Goal: Transaction & Acquisition: Purchase product/service

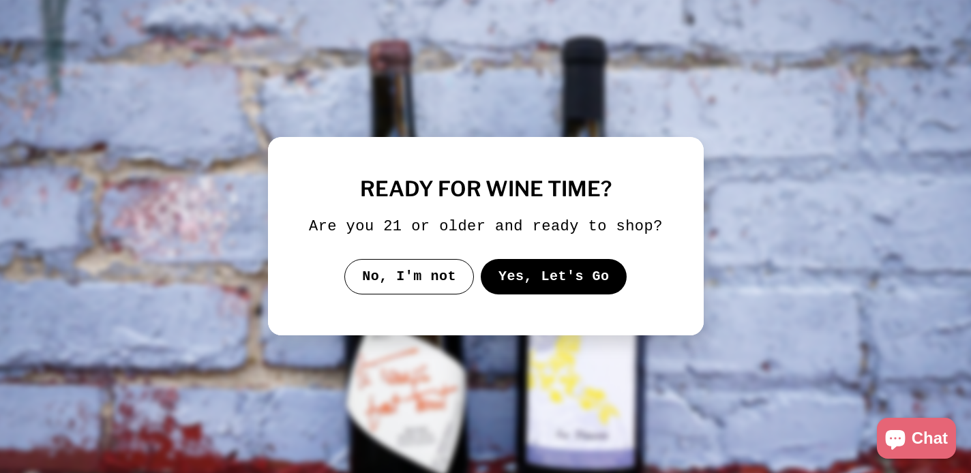
click at [609, 294] on button "Yes, Let's Go" at bounding box center [553, 276] width 147 height 35
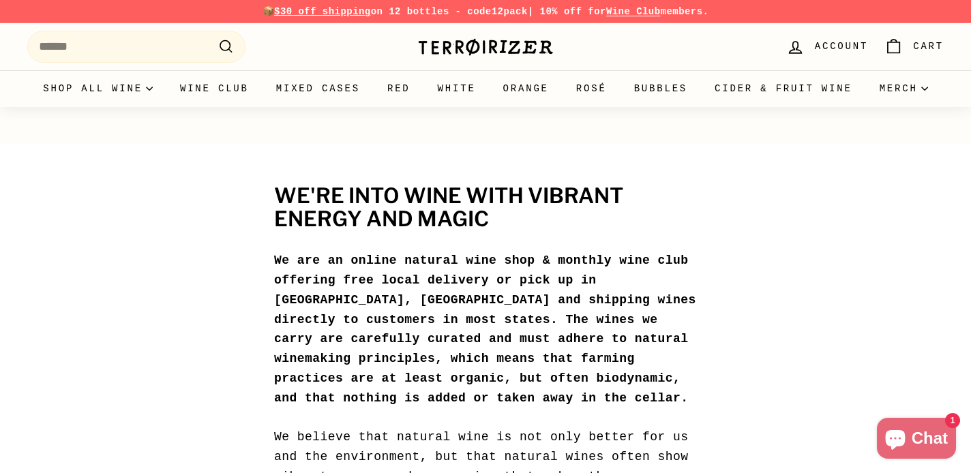
click at [0, 0] on div "10% off your first order Get email updates for new releases, rare bottles, prod…" at bounding box center [0, 0] width 0 height 0
click at [843, 50] on span "Account" at bounding box center [841, 46] width 53 height 15
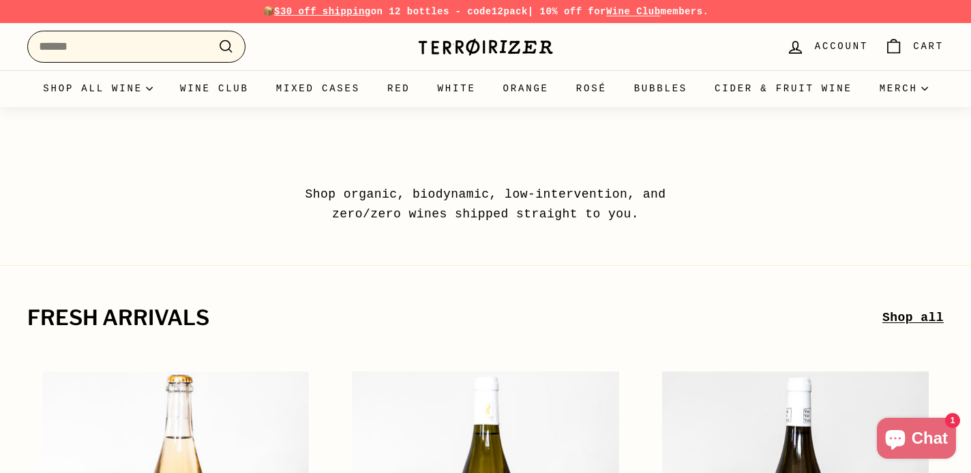
click at [69, 36] on input "Search" at bounding box center [136, 47] width 218 height 32
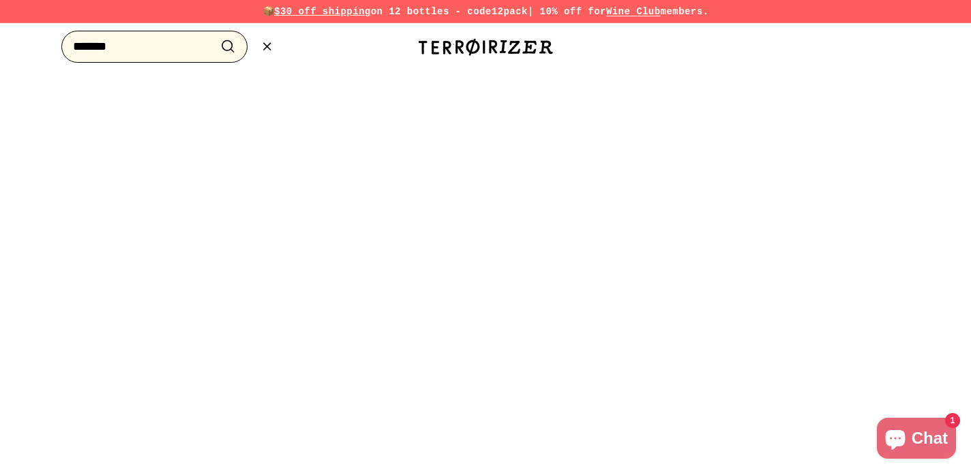
type input "*******"
click at [228, 46] on button ".cls-1{fill:none;stroke:#000;stroke-miterlimit:10;stroke-width:2px} Search" at bounding box center [227, 46] width 25 height 21
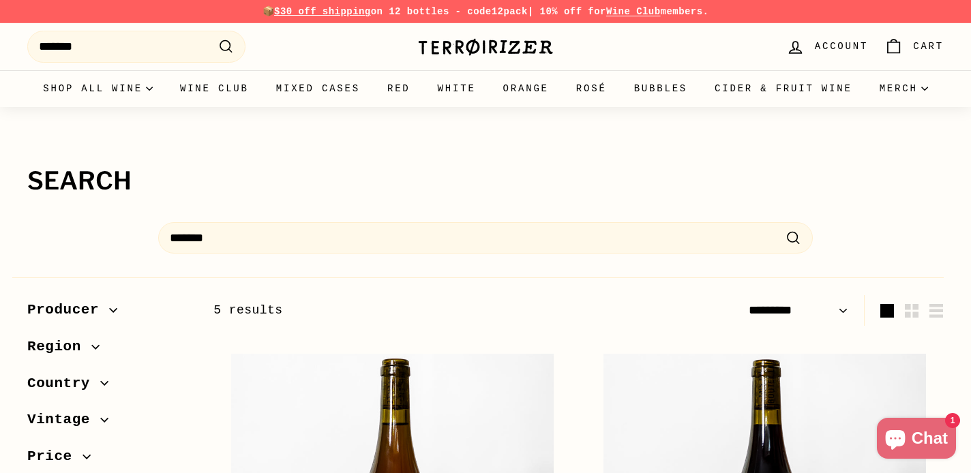
select select "*********"
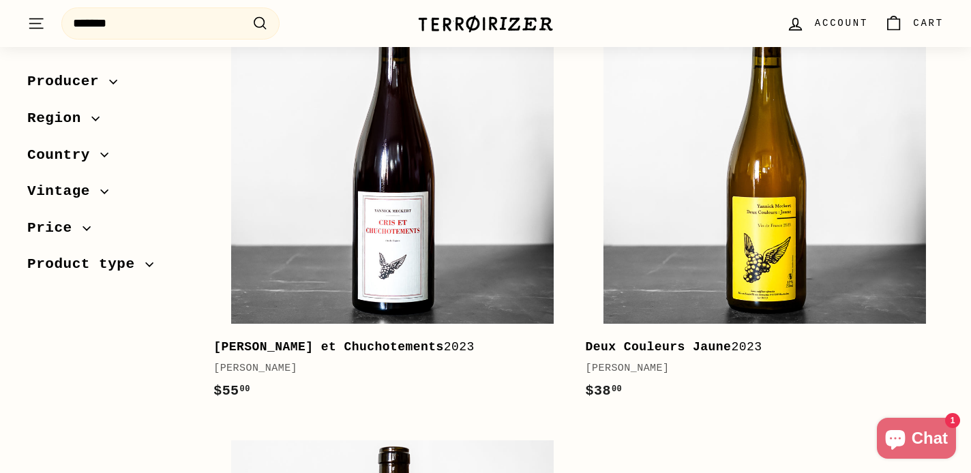
scroll to position [788, 0]
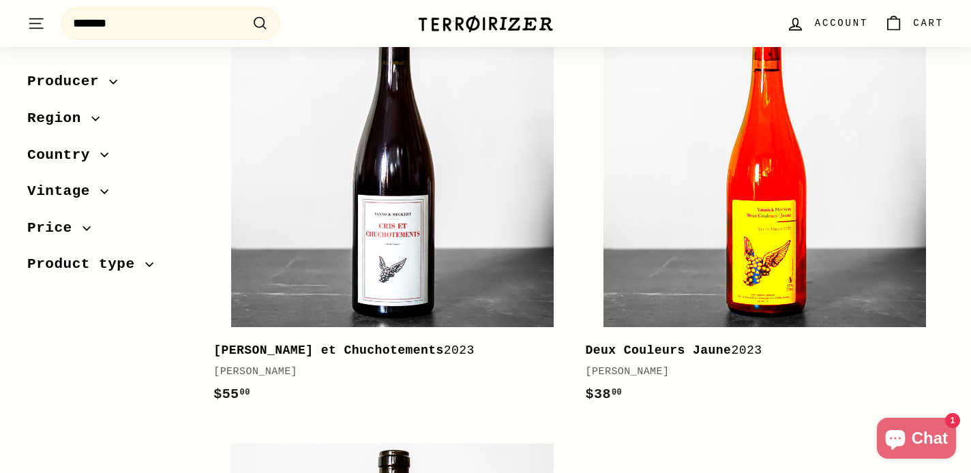
click at [723, 222] on img at bounding box center [764, 166] width 322 height 322
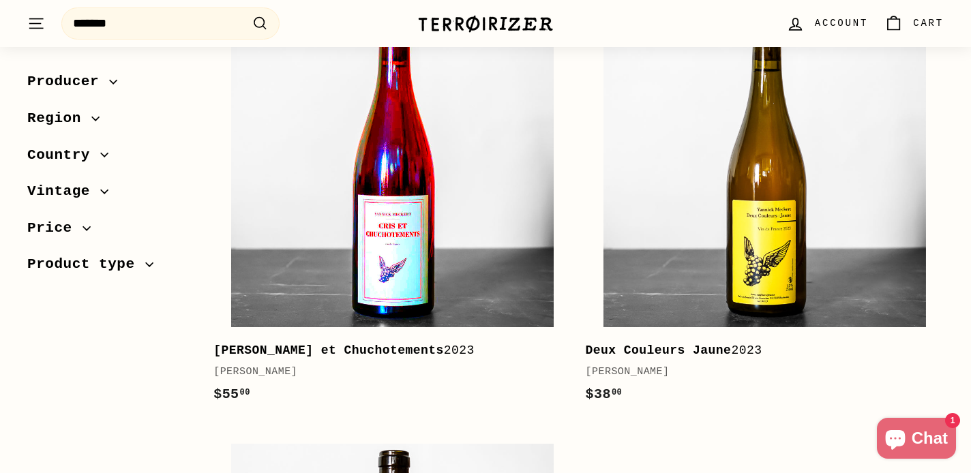
click at [459, 184] on img at bounding box center [392, 166] width 322 height 322
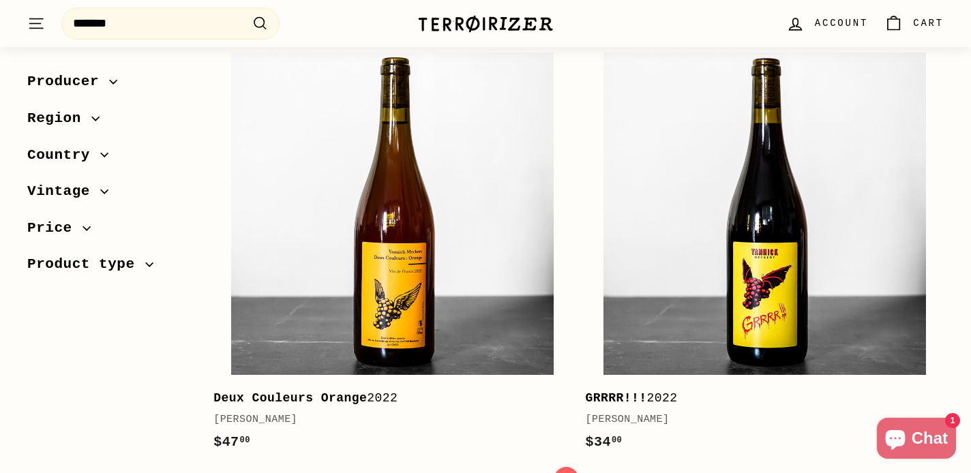
scroll to position [290, 0]
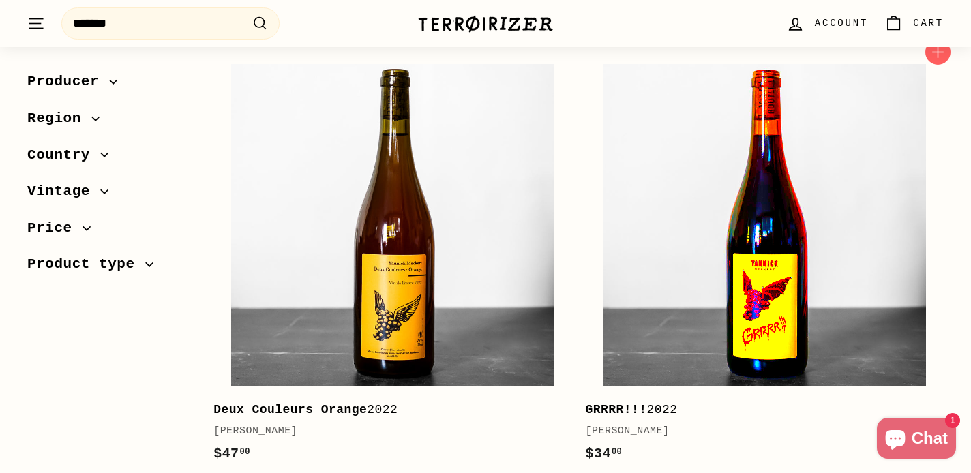
click at [759, 268] on img at bounding box center [764, 225] width 322 height 322
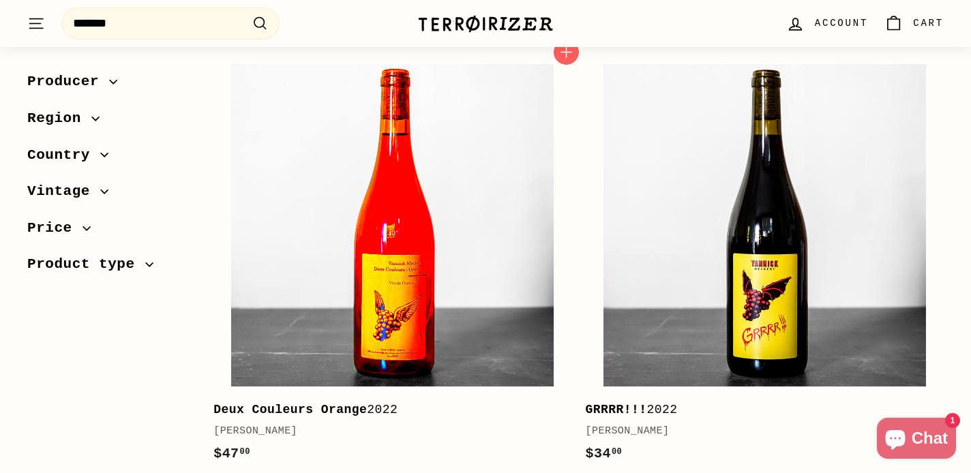
click at [439, 254] on img at bounding box center [392, 225] width 322 height 322
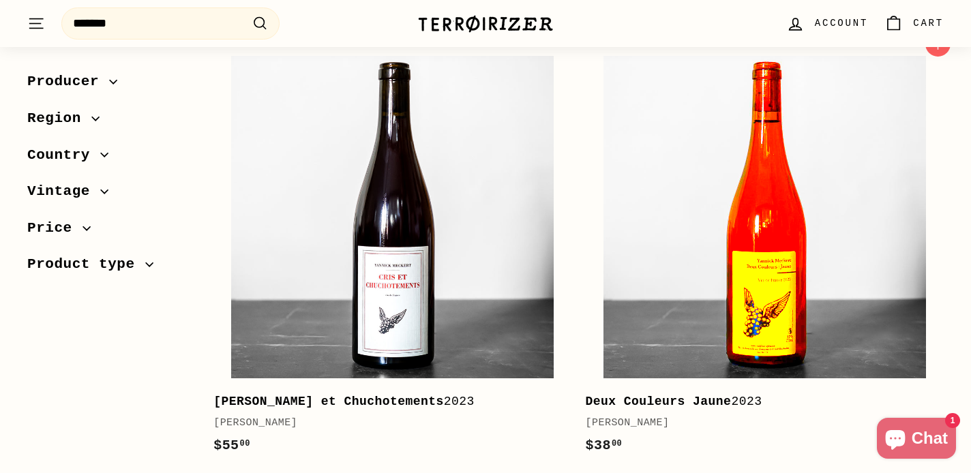
scroll to position [701, 0]
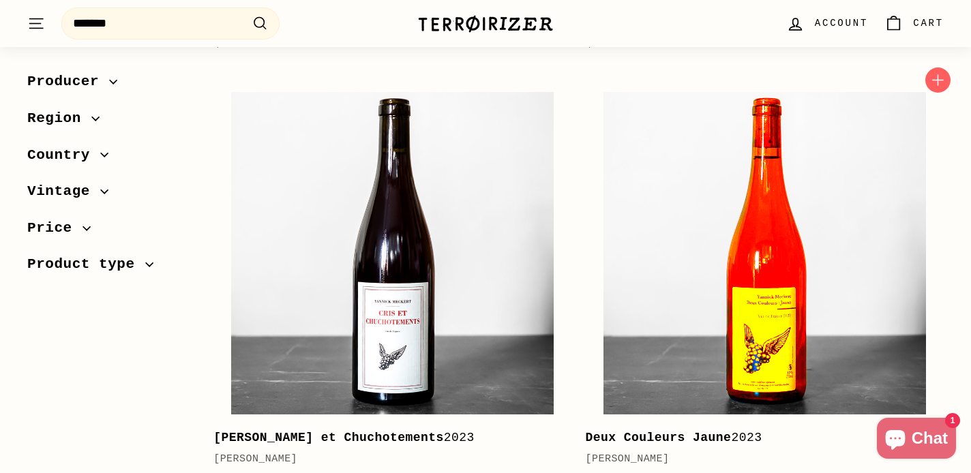
click at [794, 233] on img at bounding box center [764, 253] width 322 height 322
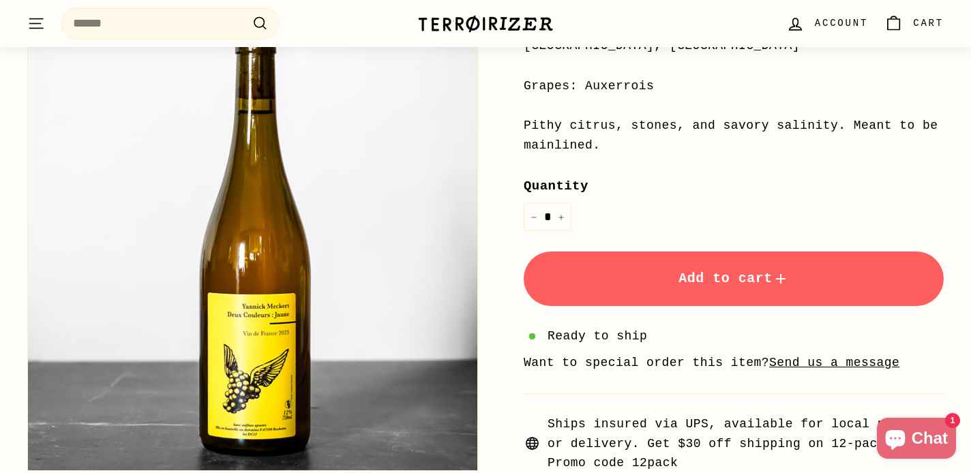
scroll to position [374, 0]
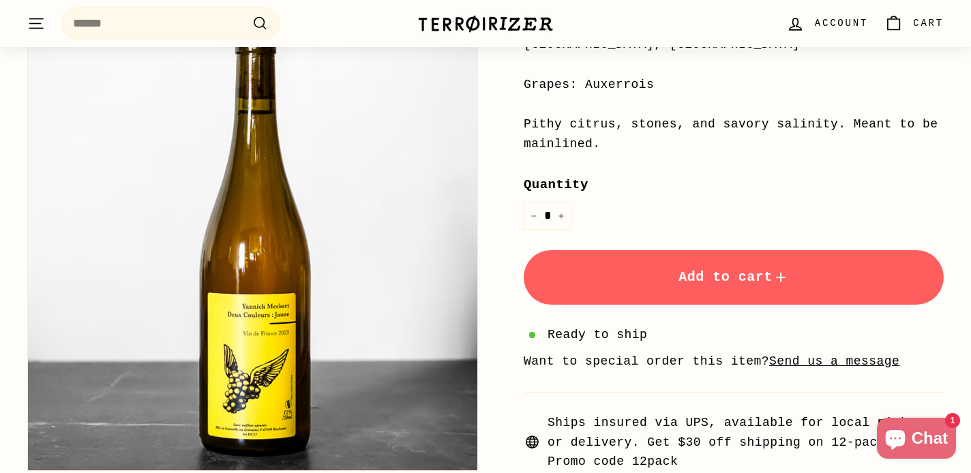
click at [729, 271] on span "Add to cart" at bounding box center [733, 277] width 110 height 16
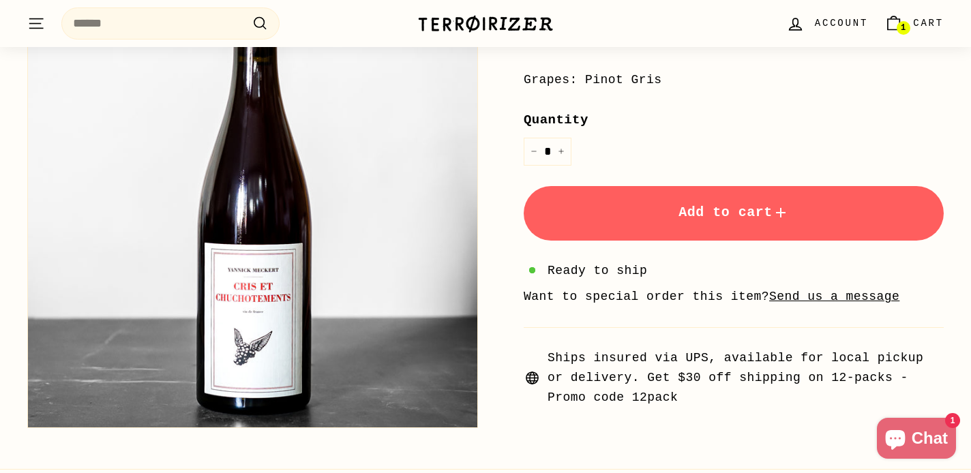
scroll to position [380, 0]
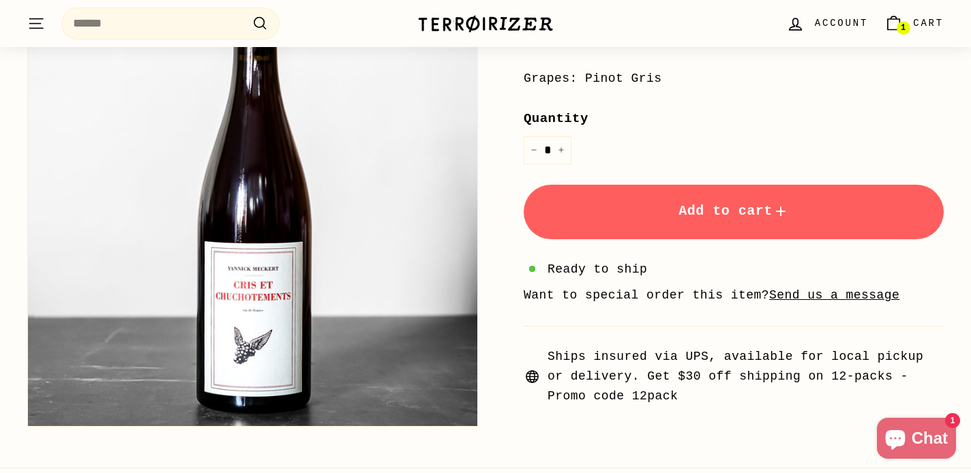
click at [855, 214] on button "Add to cart" at bounding box center [734, 212] width 420 height 55
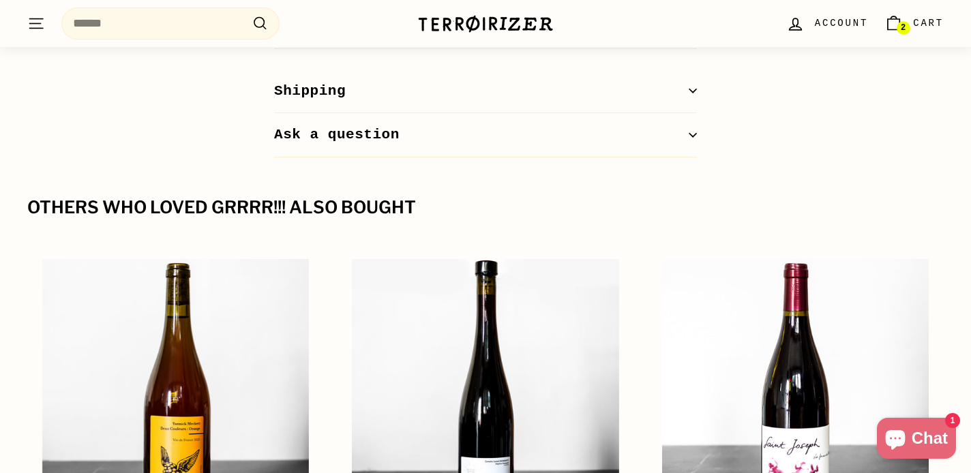
scroll to position [1496, 0]
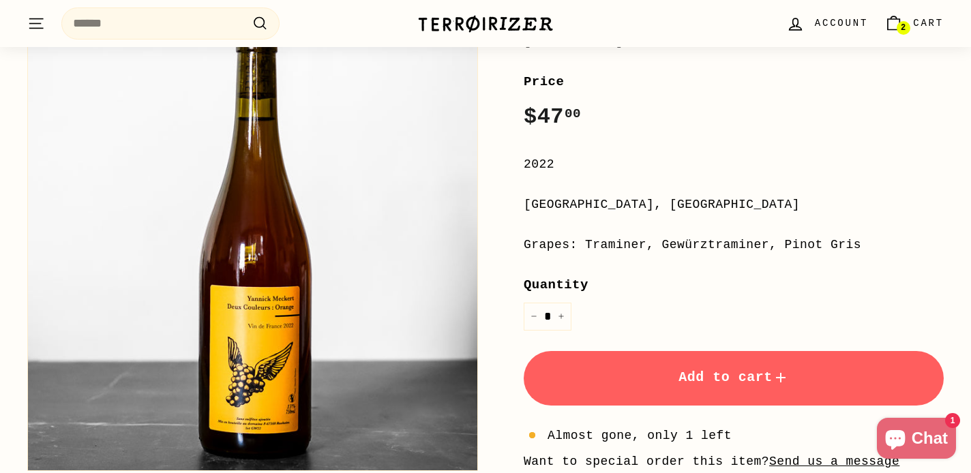
scroll to position [215, 0]
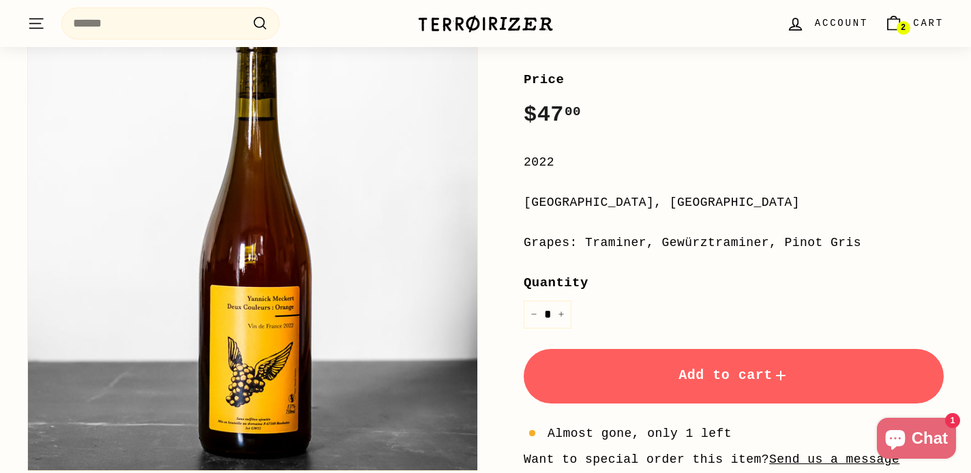
click at [678, 389] on button "Add to cart" at bounding box center [734, 376] width 420 height 55
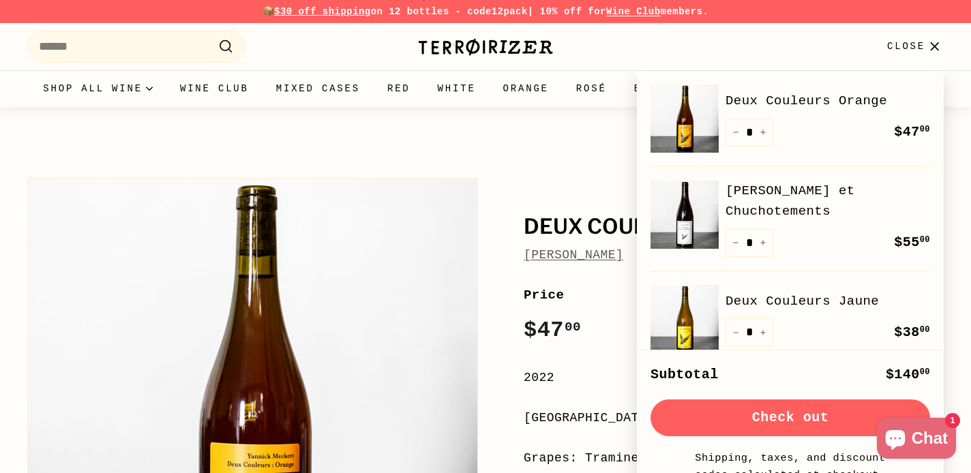
scroll to position [0, 0]
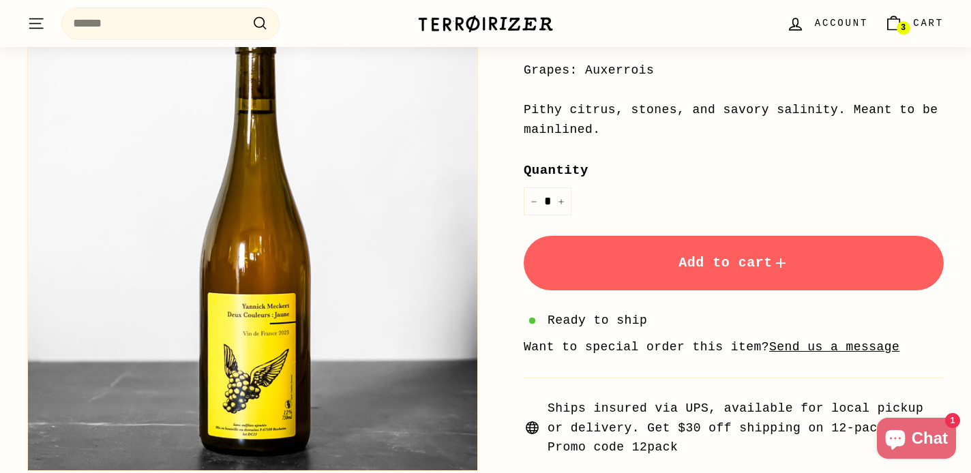
scroll to position [361, 0]
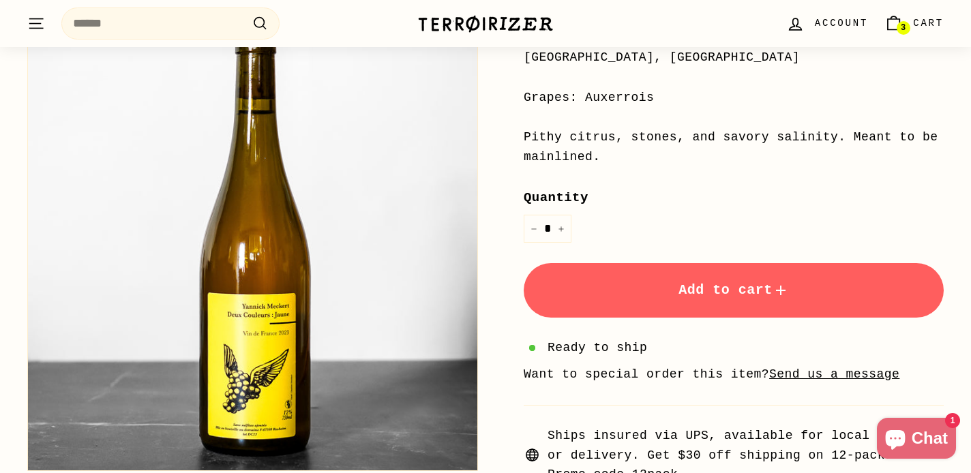
click at [708, 306] on button "Add to cart" at bounding box center [734, 290] width 420 height 55
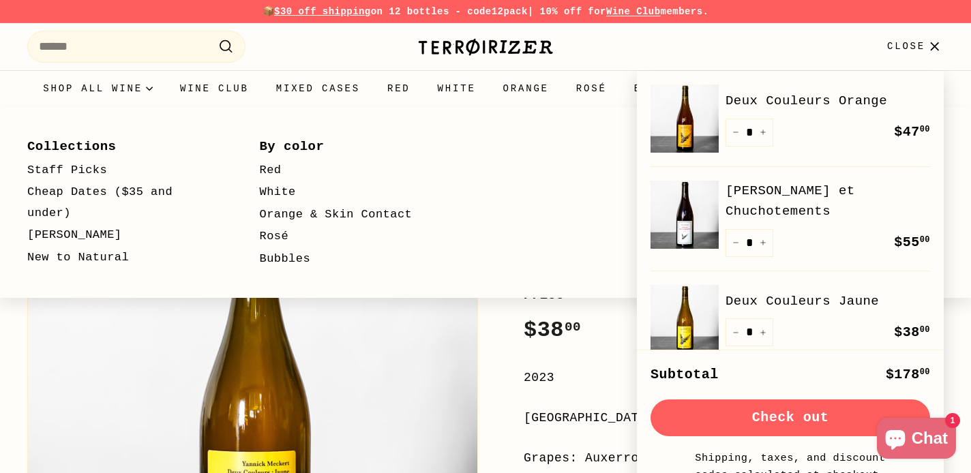
scroll to position [0, 0]
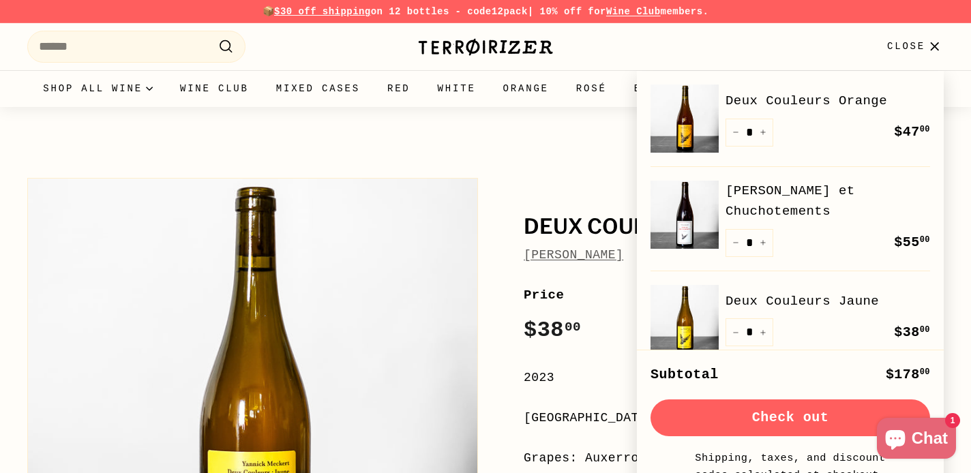
click at [310, 57] on predictive-search "Search .cls-1{fill:none;stroke:#000;stroke-miterlimit:10;stroke-width:2px} Sear…" at bounding box center [194, 47] width 335 height 32
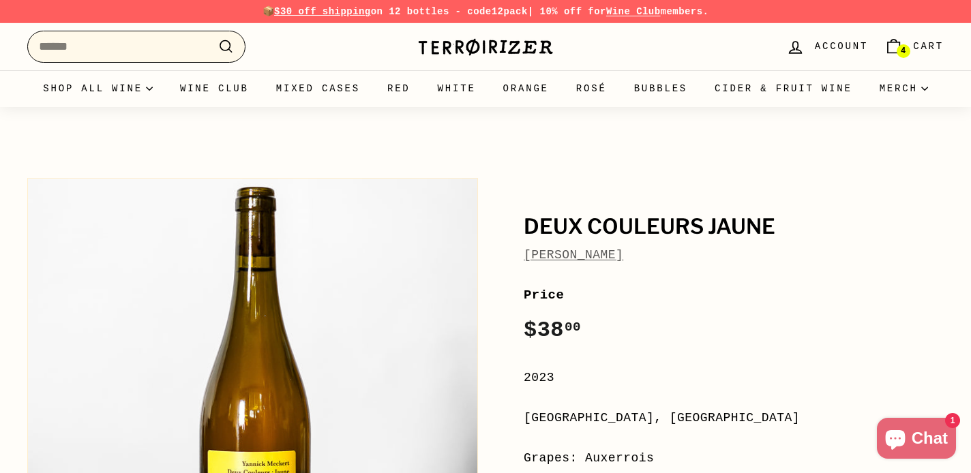
click at [127, 44] on input "Search" at bounding box center [136, 47] width 218 height 32
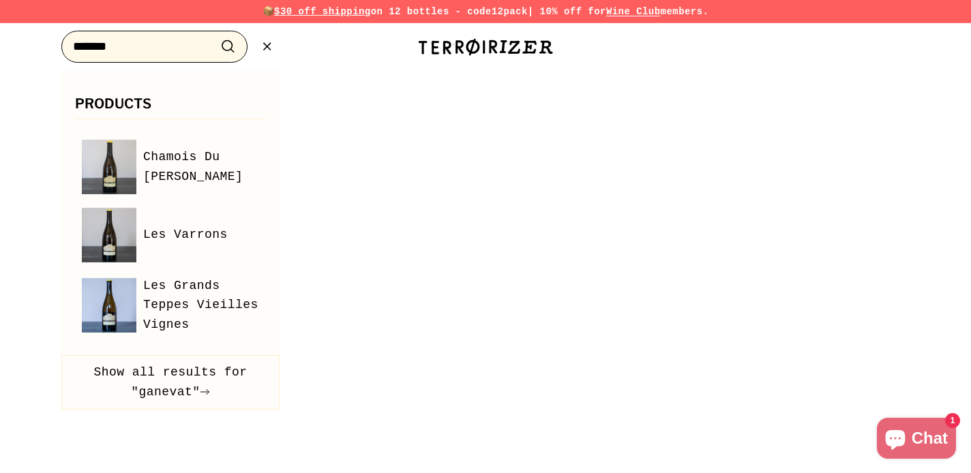
type input "*******"
click at [228, 46] on button ".cls-1{fill:none;stroke:#000;stroke-miterlimit:10;stroke-width:2px} Search" at bounding box center [227, 46] width 25 height 21
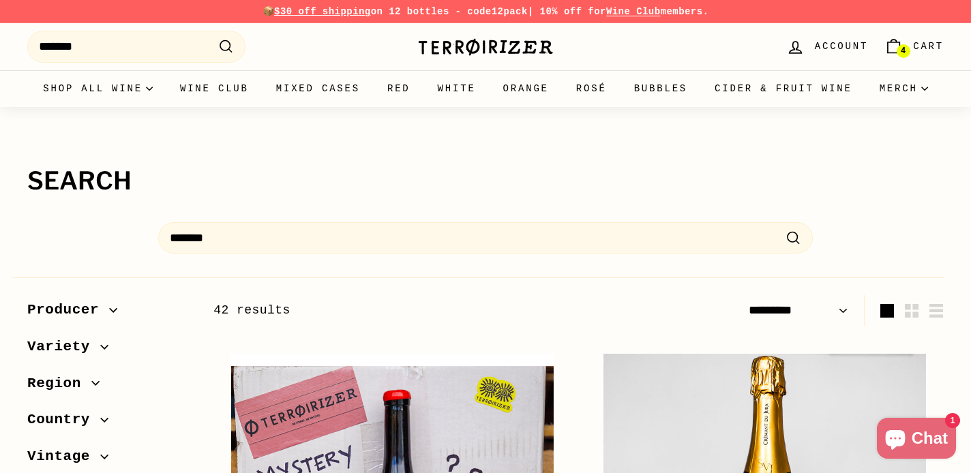
select select "*********"
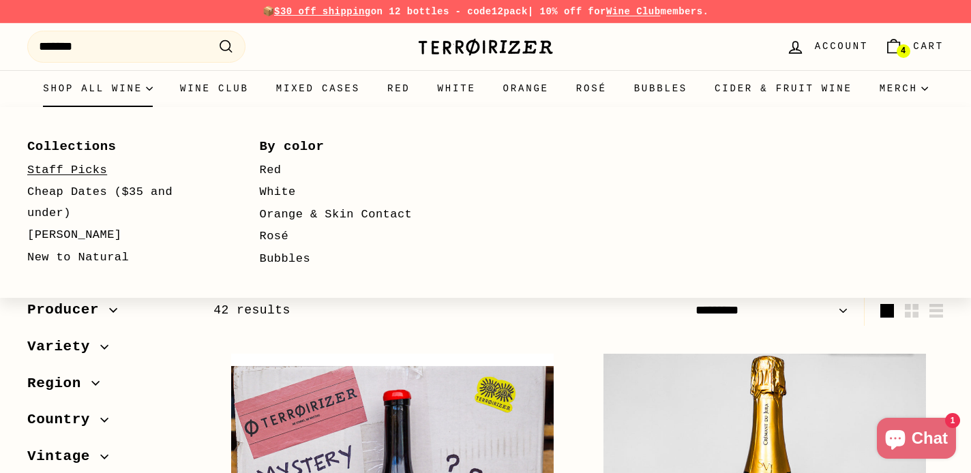
click at [82, 177] on link "Staff Picks" at bounding box center [123, 171] width 193 height 22
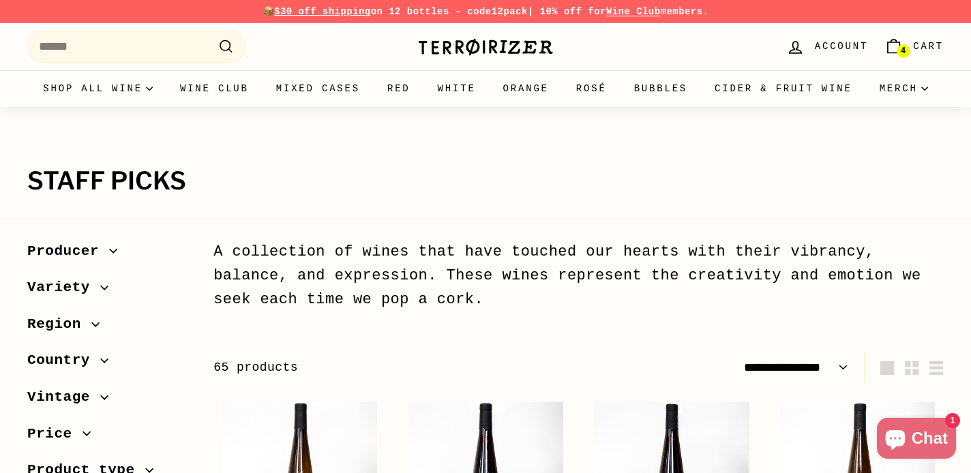
select select "**********"
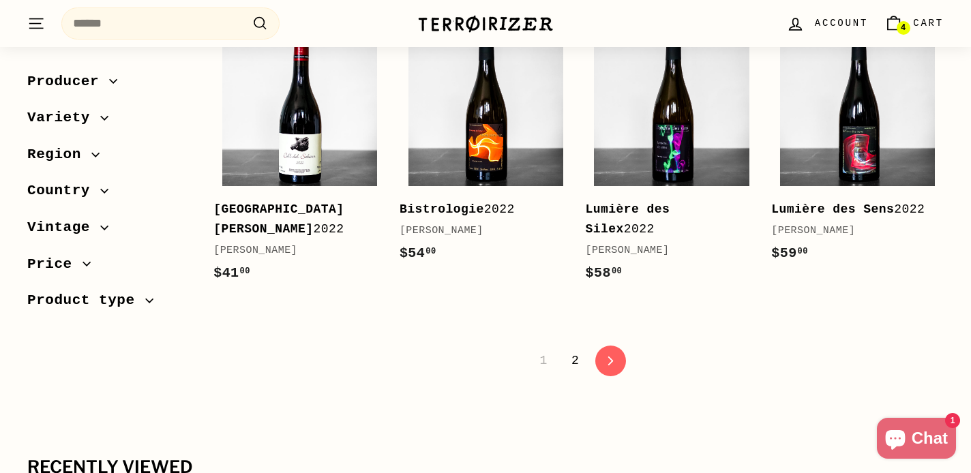
scroll to position [2893, 0]
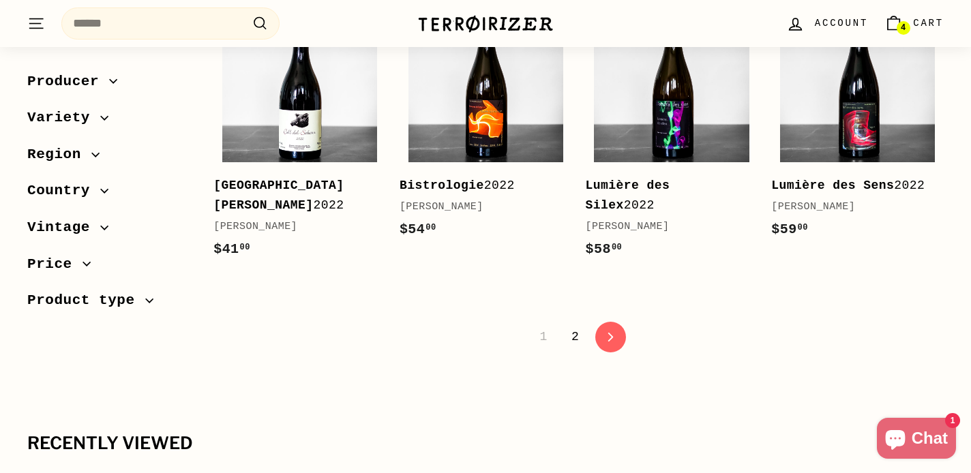
click at [573, 325] on link "2" at bounding box center [575, 336] width 24 height 23
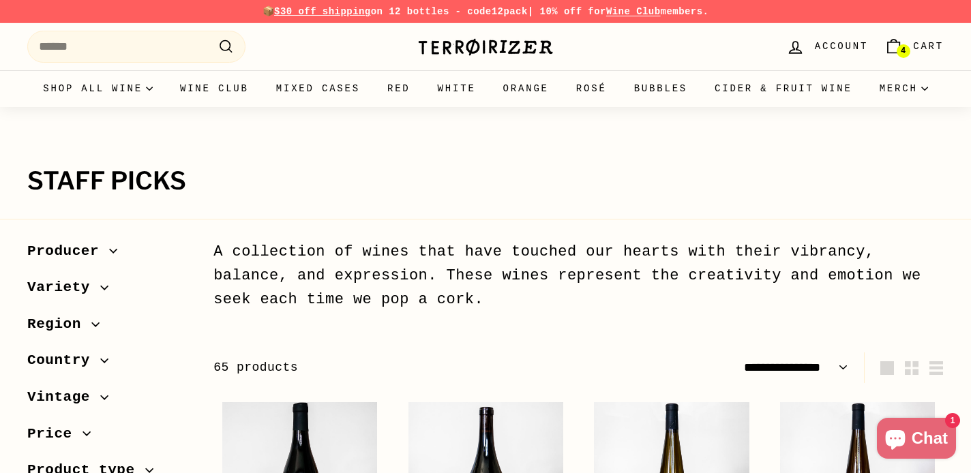
select select "**********"
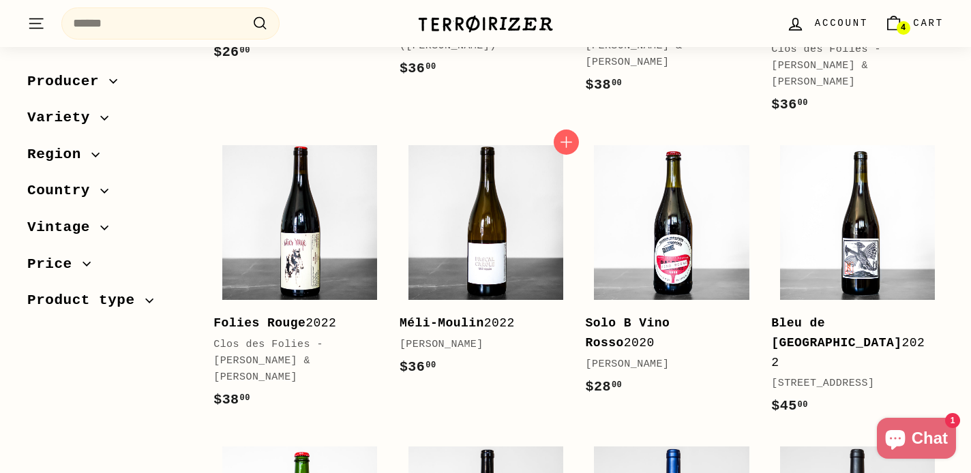
scroll to position [1123, 0]
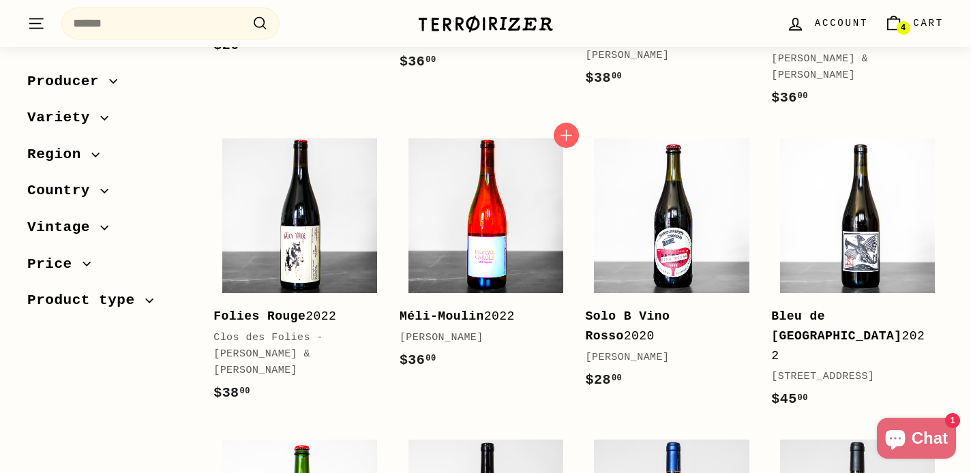
click at [509, 203] on img at bounding box center [485, 215] width 155 height 155
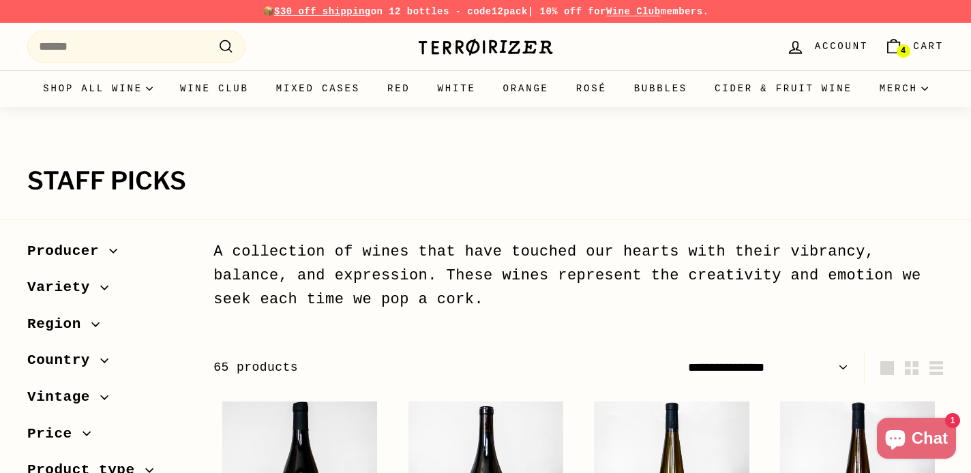
scroll to position [0, 0]
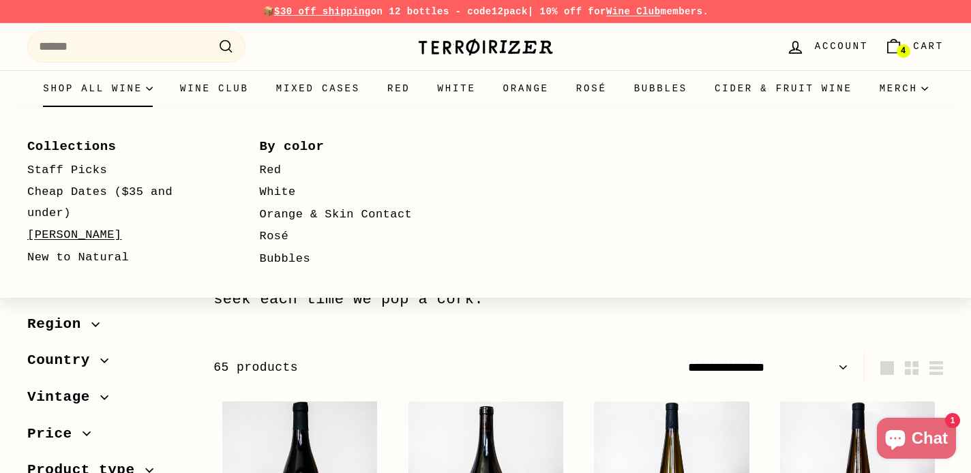
click at [68, 233] on link "[PERSON_NAME]" at bounding box center [123, 235] width 193 height 22
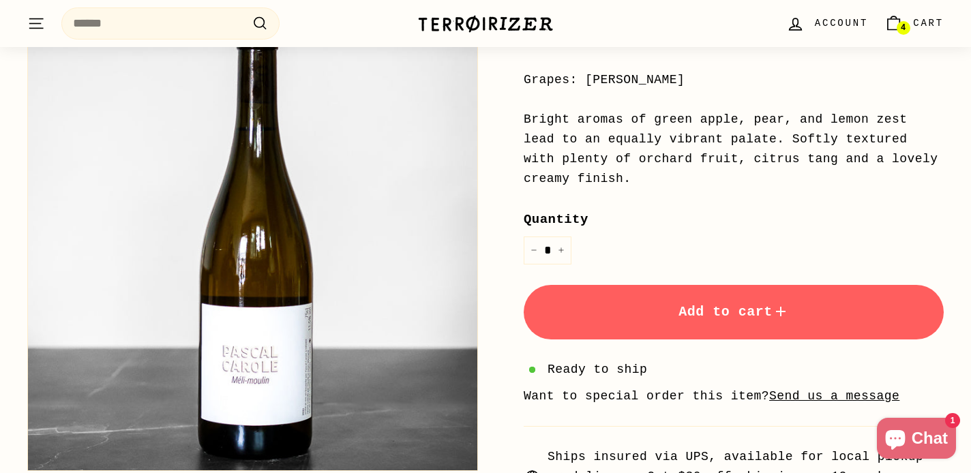
scroll to position [378, 0]
click at [684, 304] on span "Add to cart" at bounding box center [733, 312] width 110 height 16
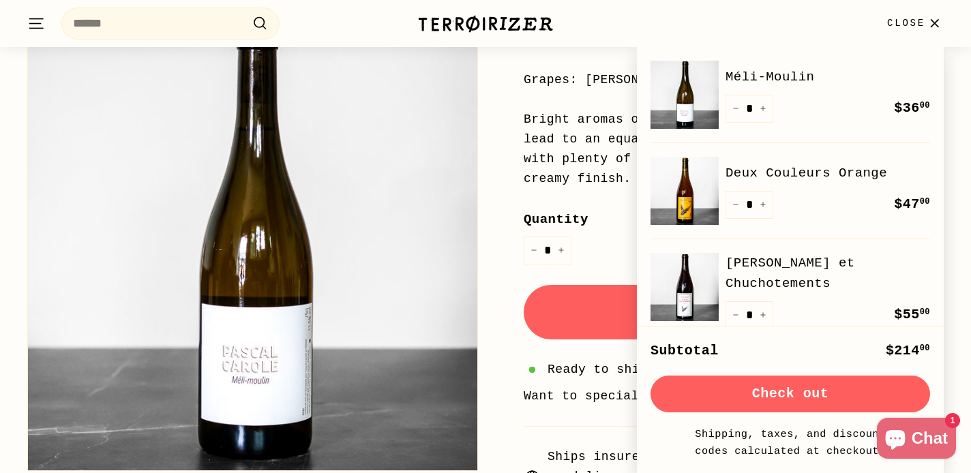
click at [491, 248] on div "Méli-Moulin Pascal Carole Price Regular price $36 00 $36.00 / 2022 Loire Valley…" at bounding box center [711, 160] width 466 height 734
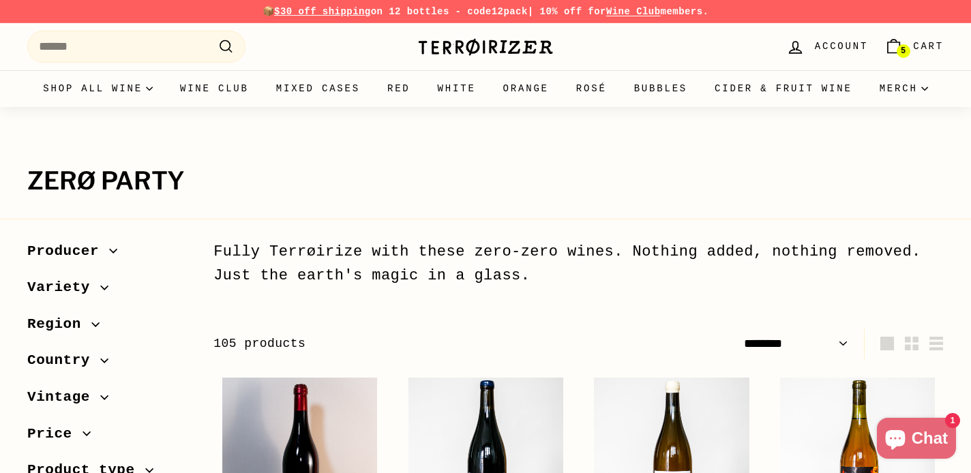
select select "******"
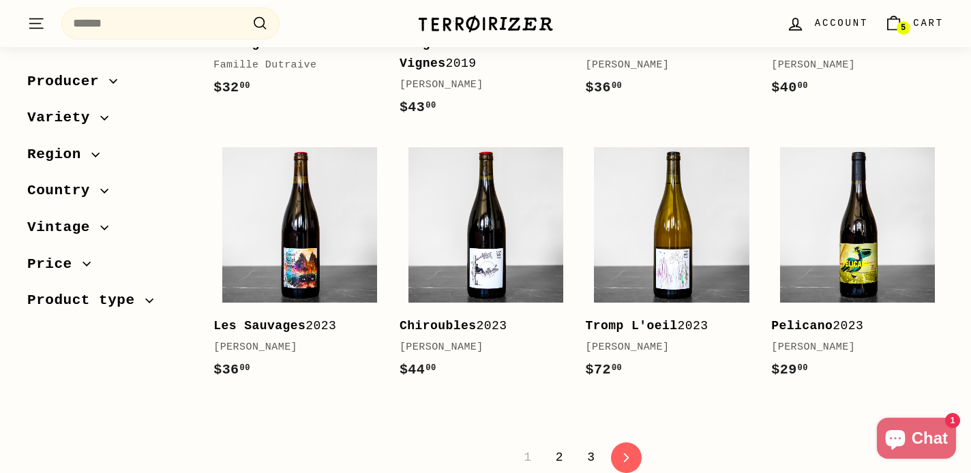
scroll to position [2748, 0]
click at [555, 446] on link "2" at bounding box center [559, 457] width 24 height 23
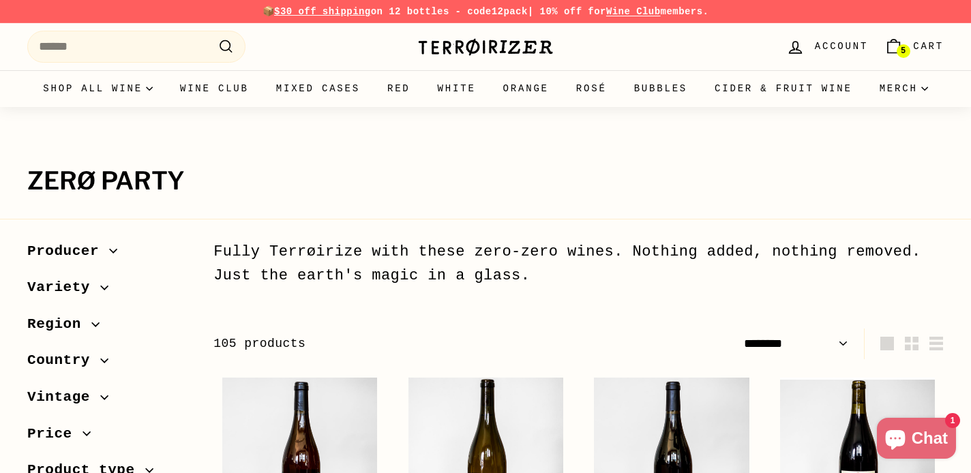
select select "******"
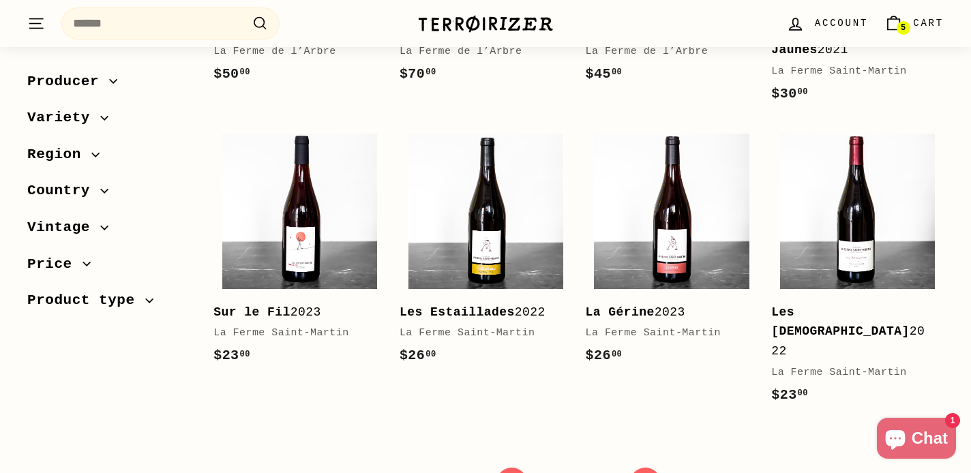
scroll to position [2776, 0]
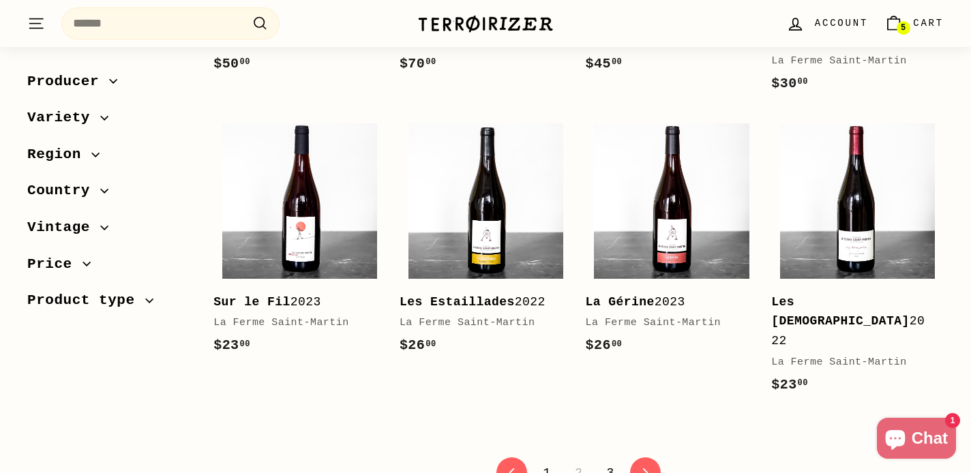
click at [609, 461] on link "3" at bounding box center [610, 472] width 24 height 23
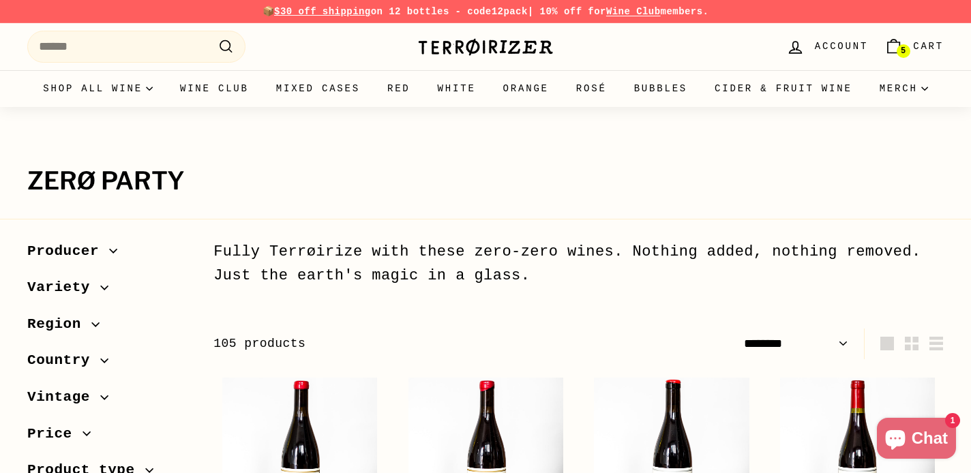
select select "******"
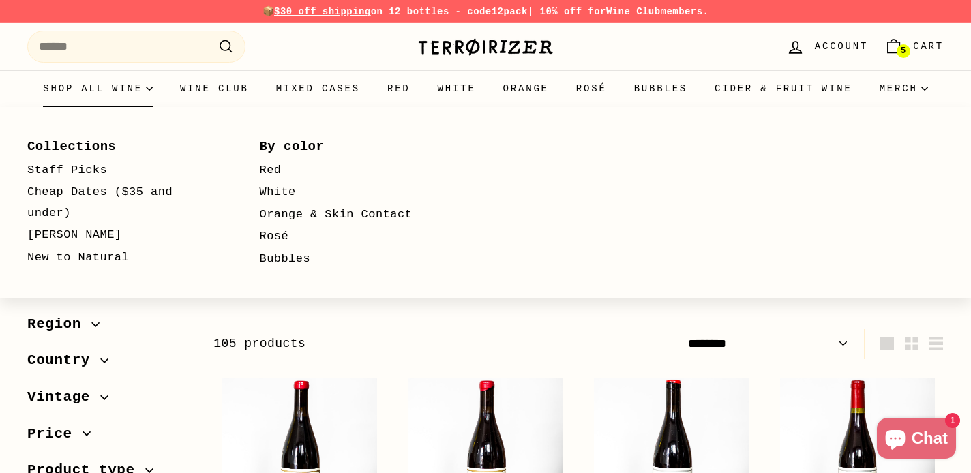
click at [48, 260] on link "New to Natural" at bounding box center [123, 258] width 193 height 22
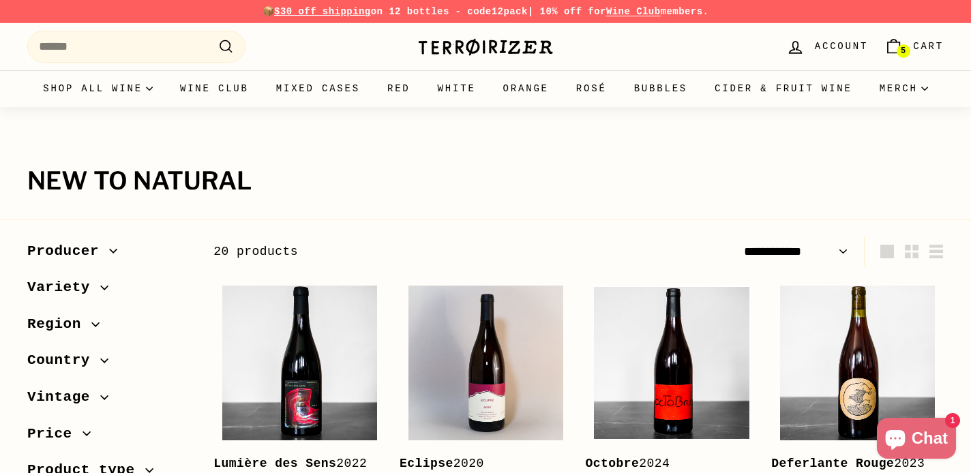
select select "**********"
click at [489, 90] on link "White" at bounding box center [456, 88] width 65 height 37
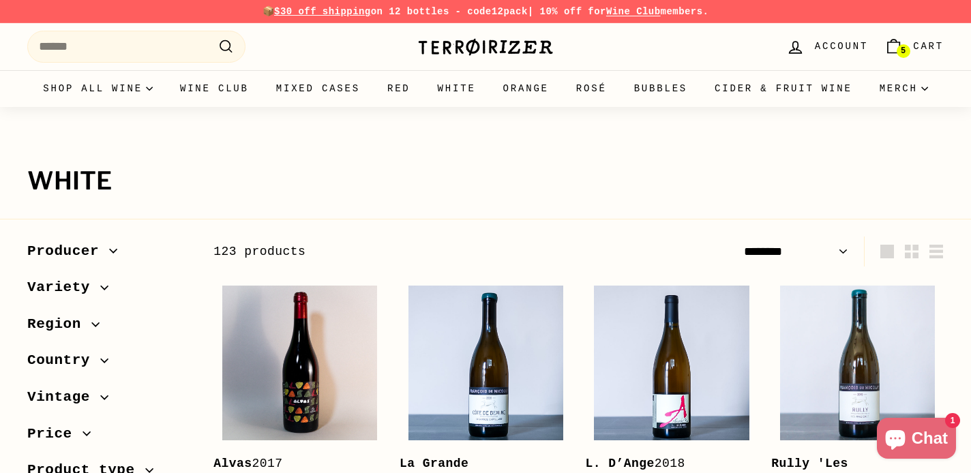
select select "******"
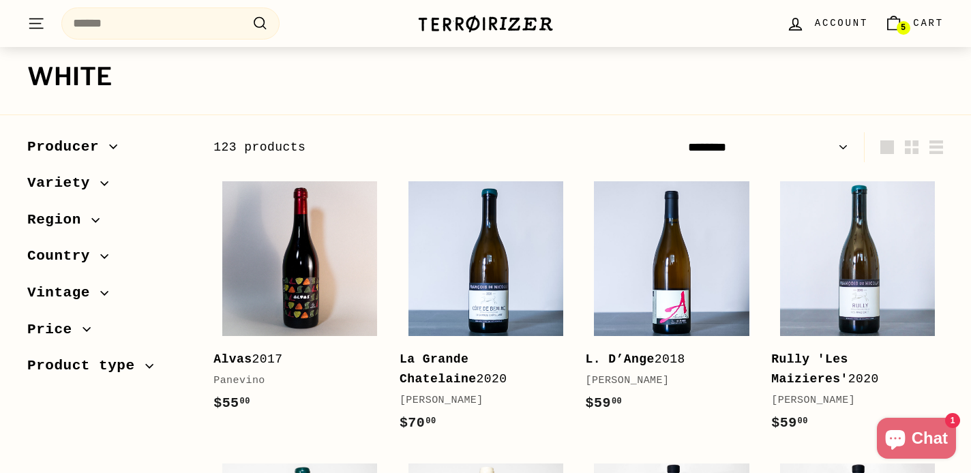
scroll to position [127, 0]
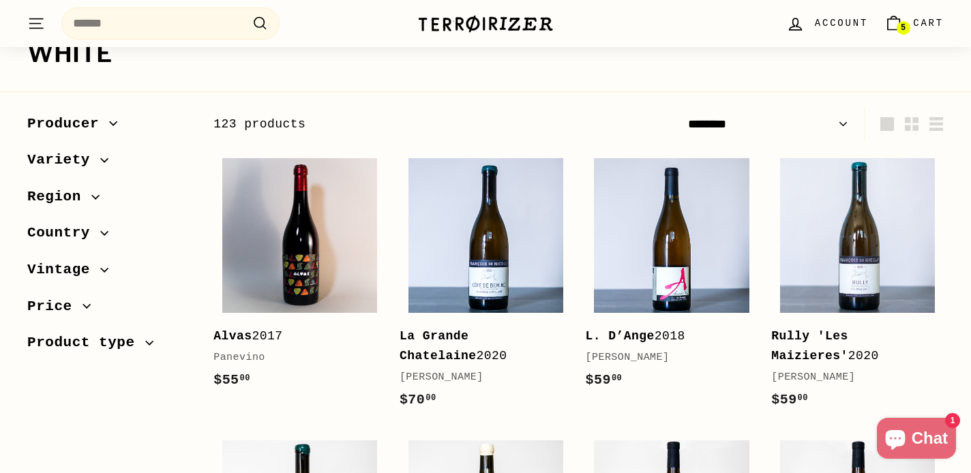
click at [82, 157] on span "Variety" at bounding box center [63, 160] width 73 height 23
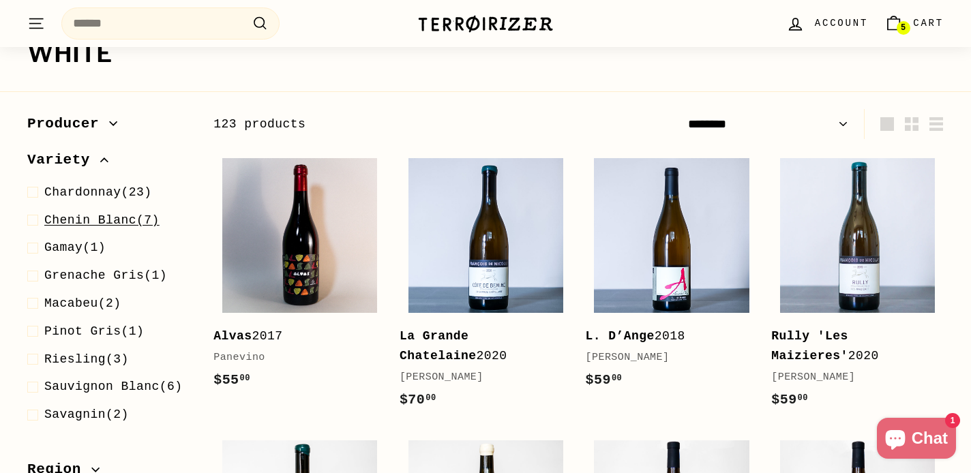
click at [36, 219] on span at bounding box center [35, 221] width 17 height 20
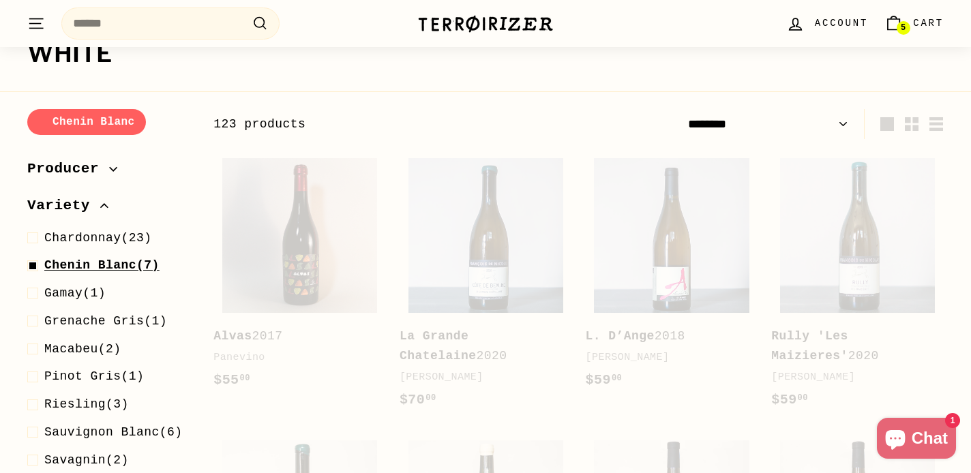
scroll to position [182, 0]
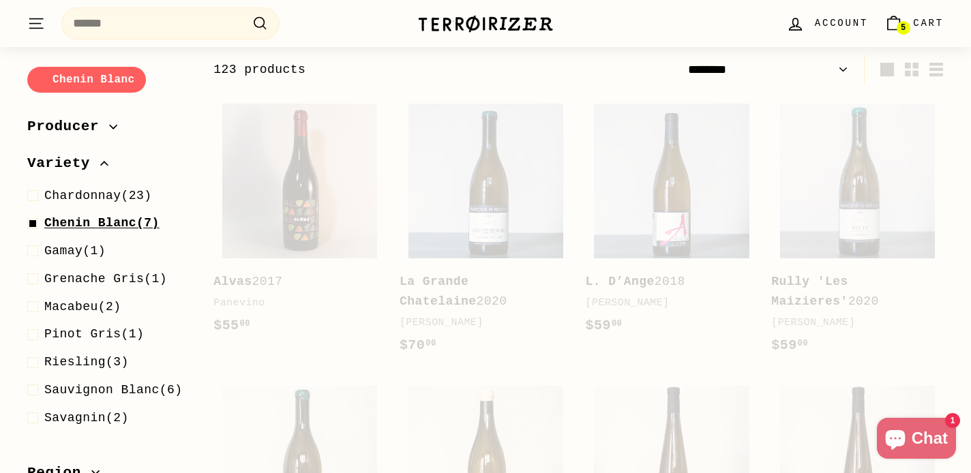
select select "******"
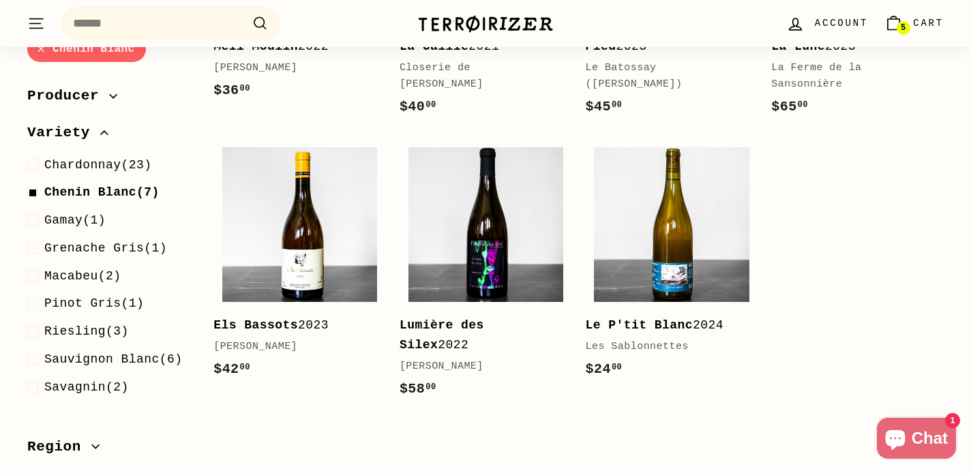
scroll to position [420, 0]
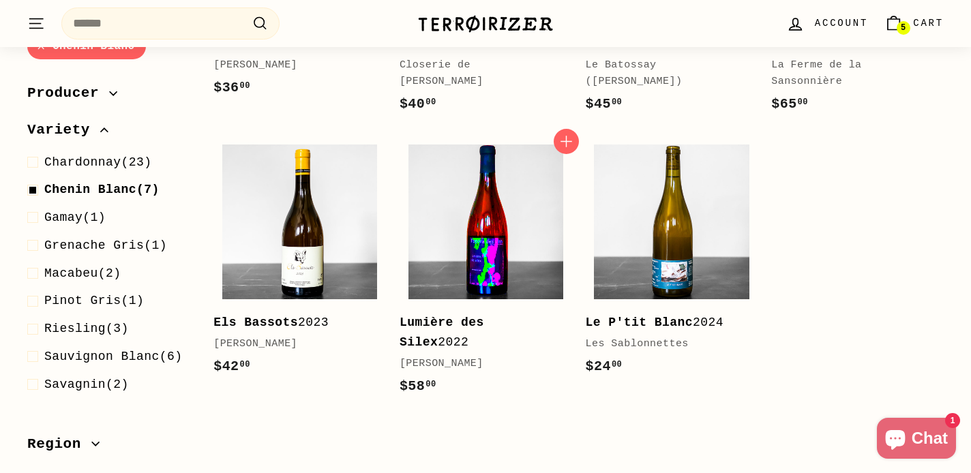
click at [504, 213] on img at bounding box center [485, 222] width 155 height 155
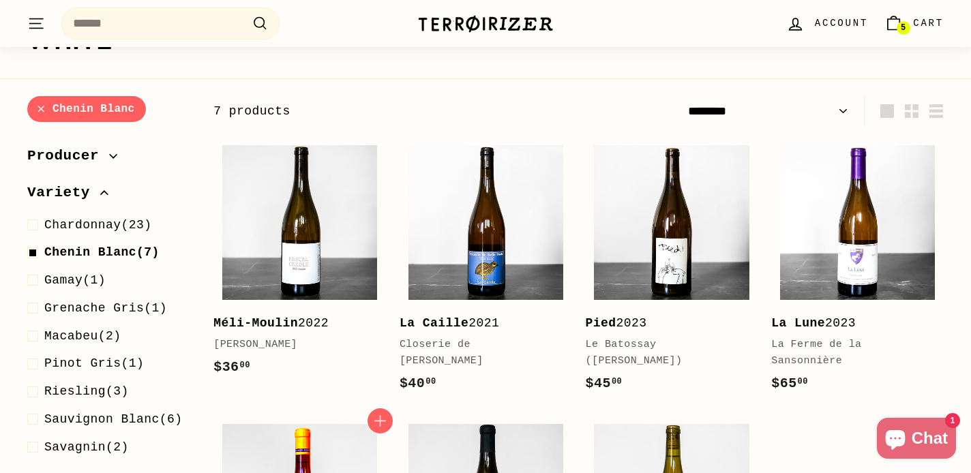
scroll to position [140, 0]
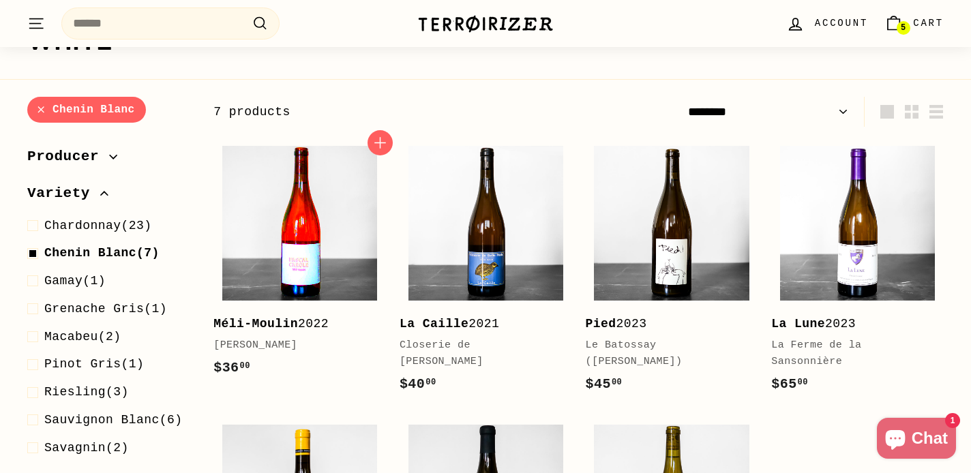
click at [273, 227] on img at bounding box center [299, 223] width 155 height 155
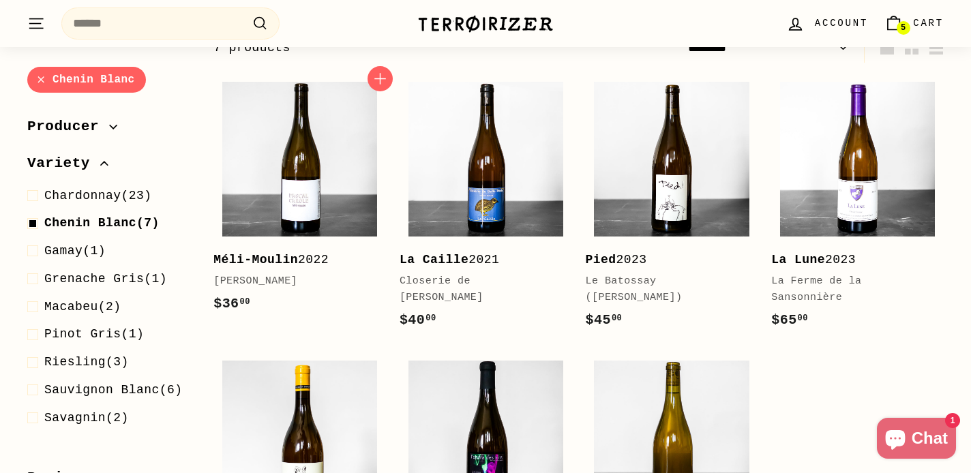
scroll to position [203, 0]
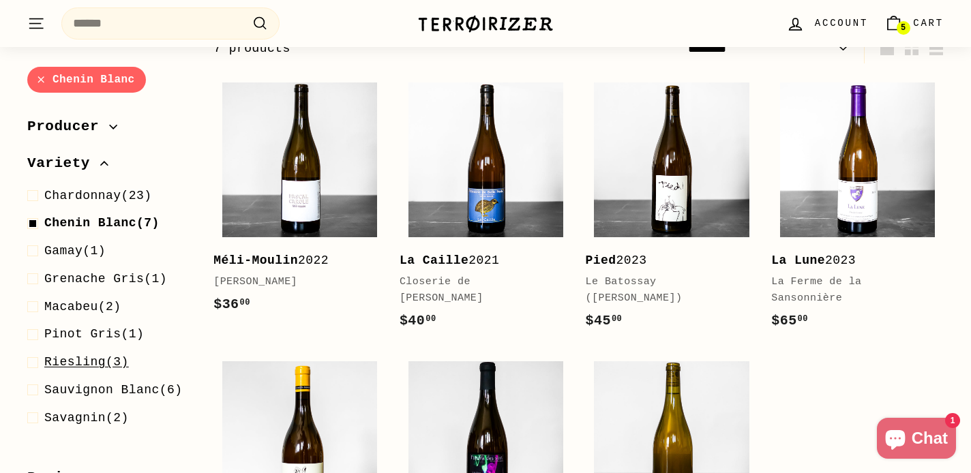
click at [40, 362] on span at bounding box center [35, 363] width 17 height 20
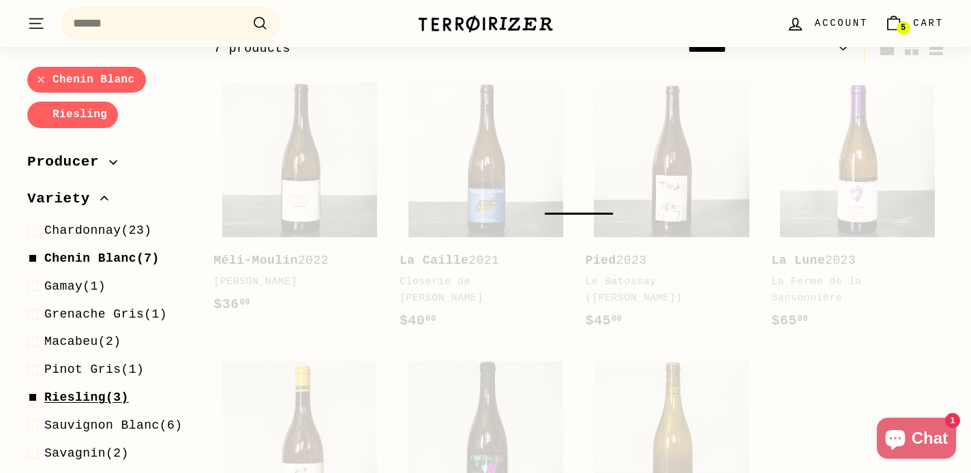
scroll to position [182, 0]
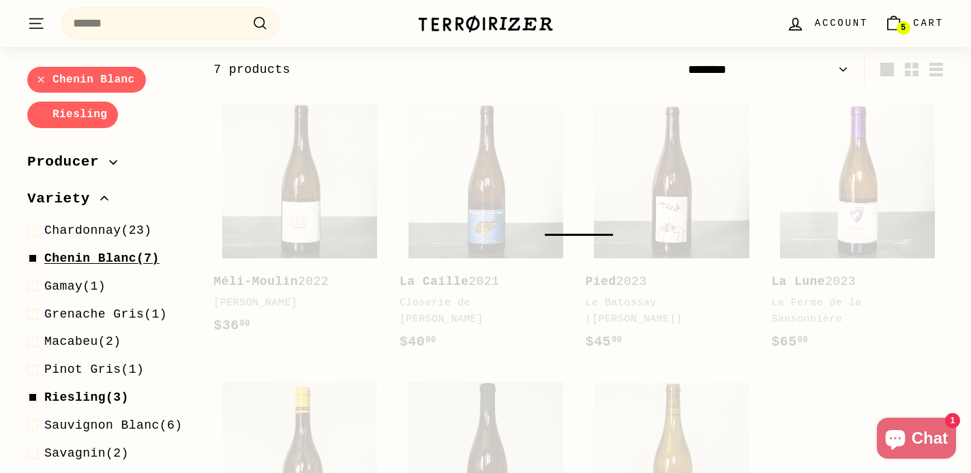
select select "******"
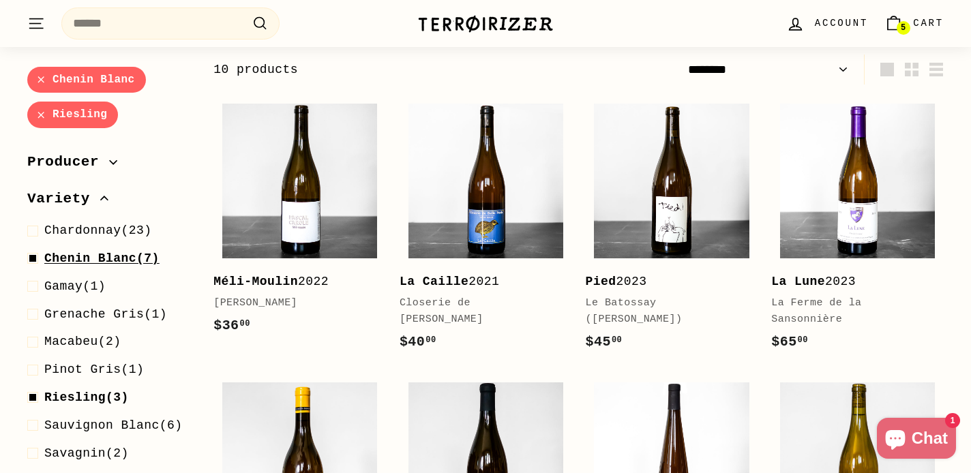
click at [31, 256] on span at bounding box center [35, 259] width 17 height 20
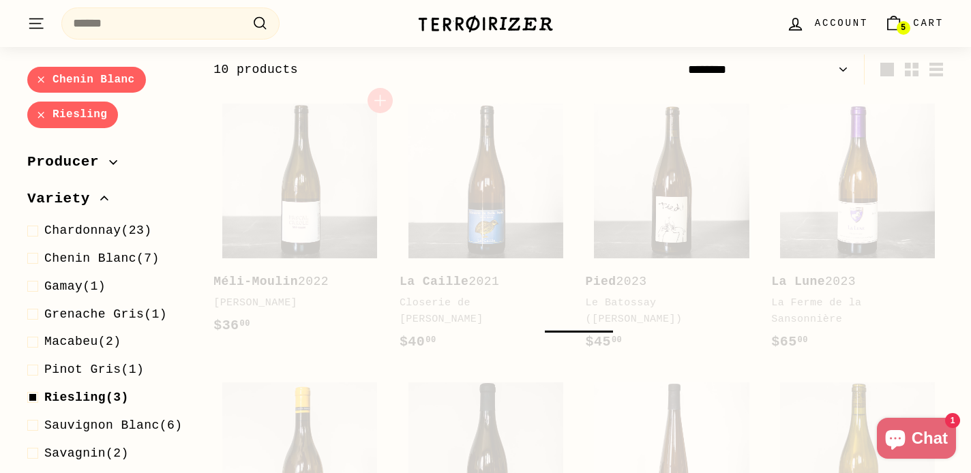
select select "******"
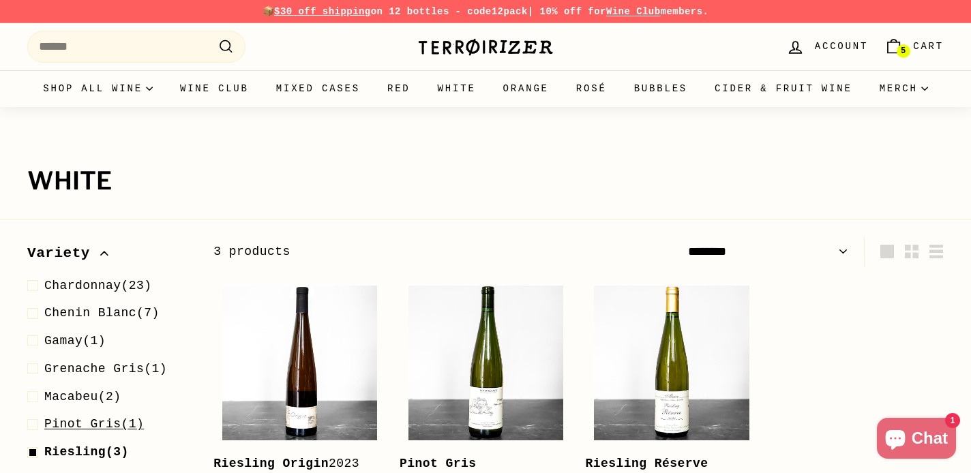
scroll to position [78, 0]
click at [31, 445] on span at bounding box center [35, 454] width 17 height 20
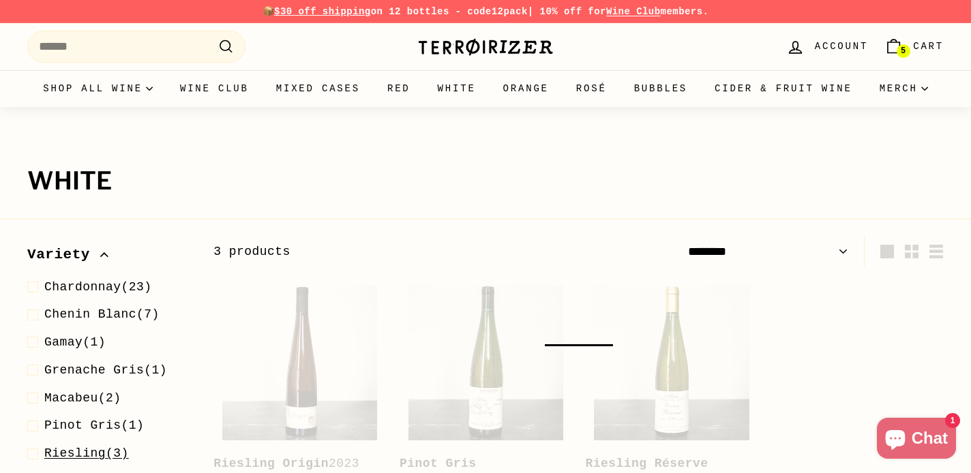
scroll to position [182, 0]
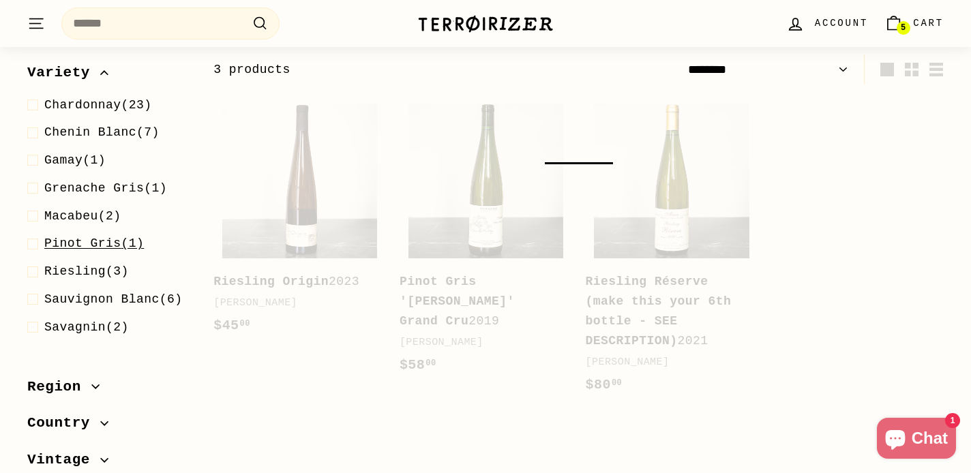
select select "******"
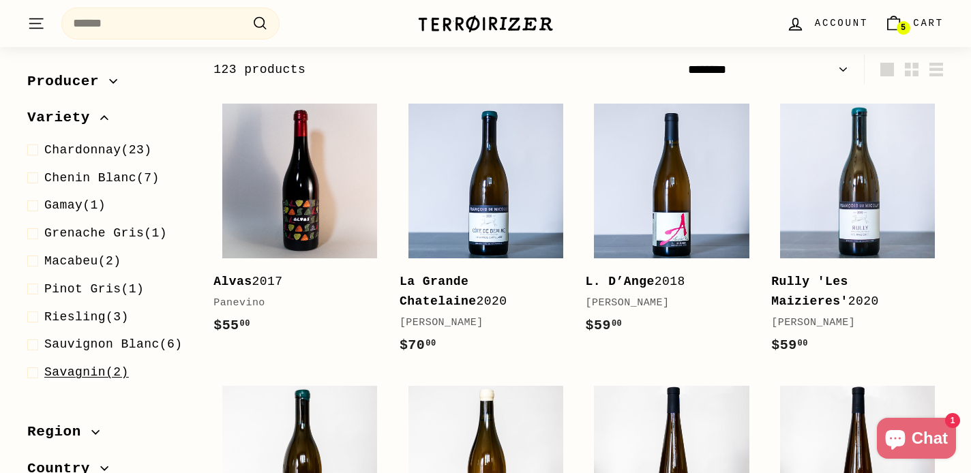
click at [31, 365] on span at bounding box center [35, 373] width 17 height 20
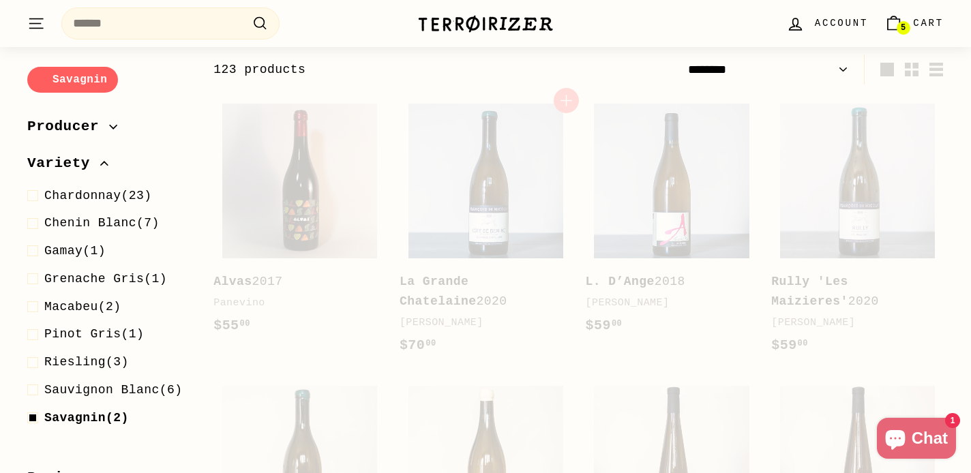
select select "******"
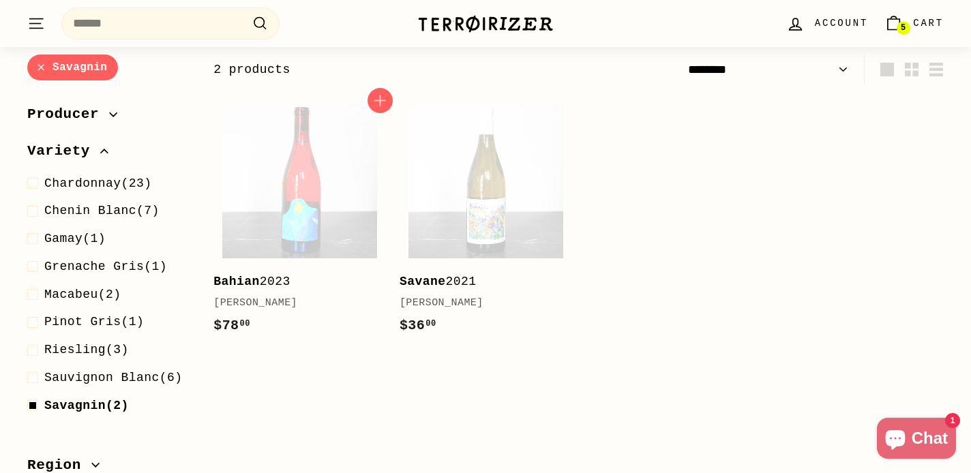
click at [295, 207] on img at bounding box center [299, 181] width 155 height 155
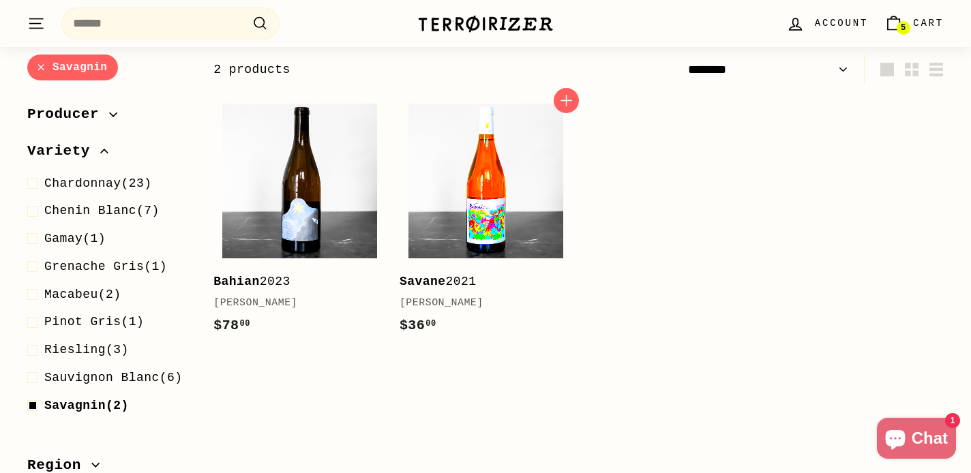
click at [510, 173] on img at bounding box center [485, 181] width 155 height 155
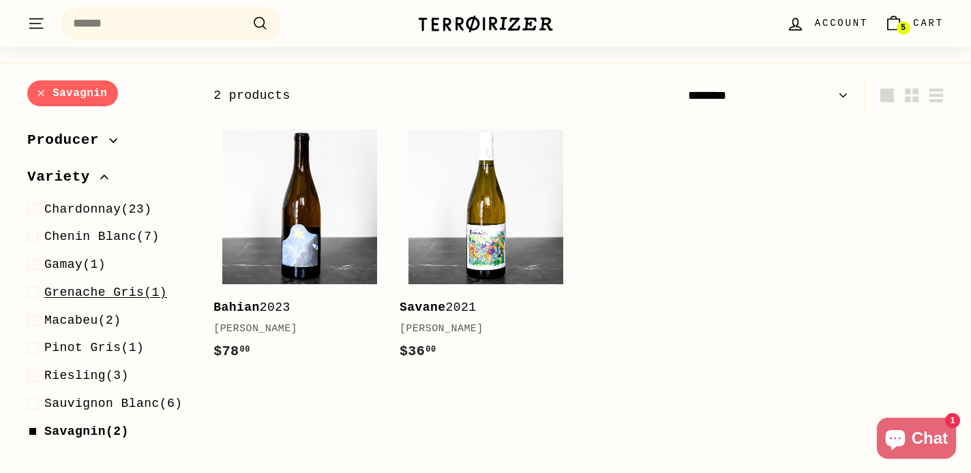
scroll to position [138, 0]
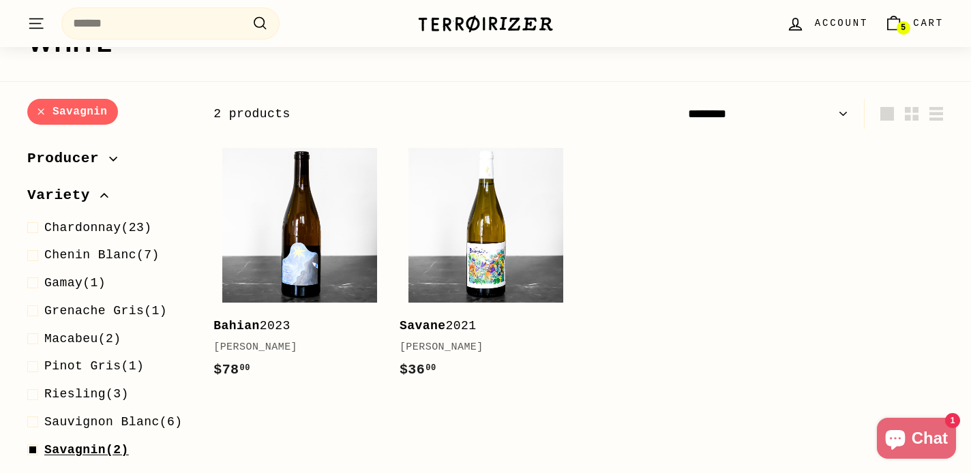
click at [34, 446] on span at bounding box center [35, 450] width 17 height 20
select select "******"
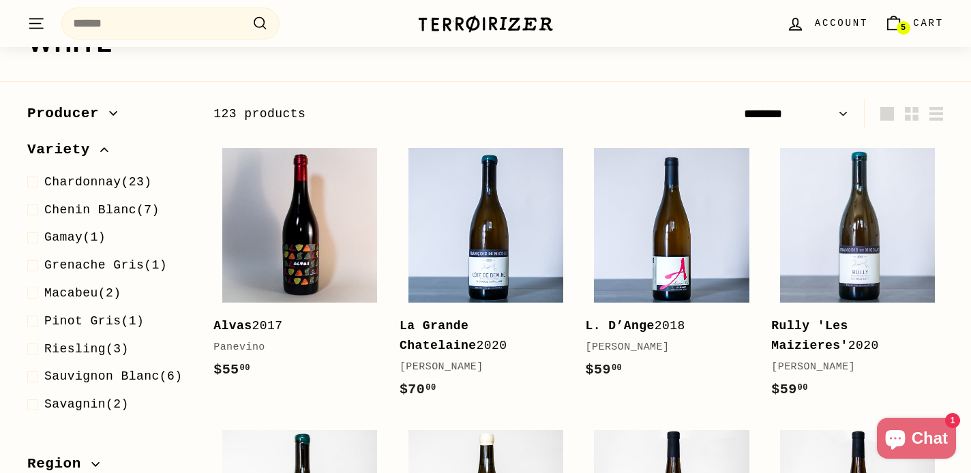
scroll to position [182, 0]
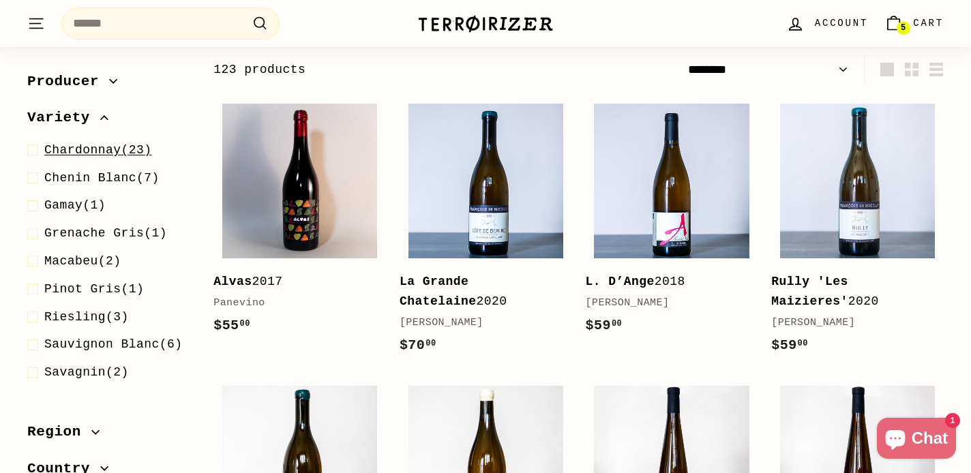
click at [37, 146] on span at bounding box center [35, 150] width 17 height 20
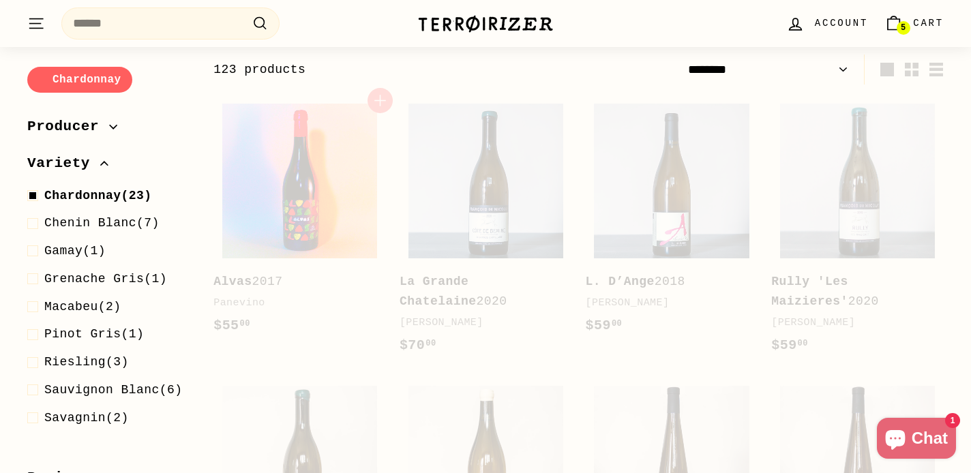
select select "******"
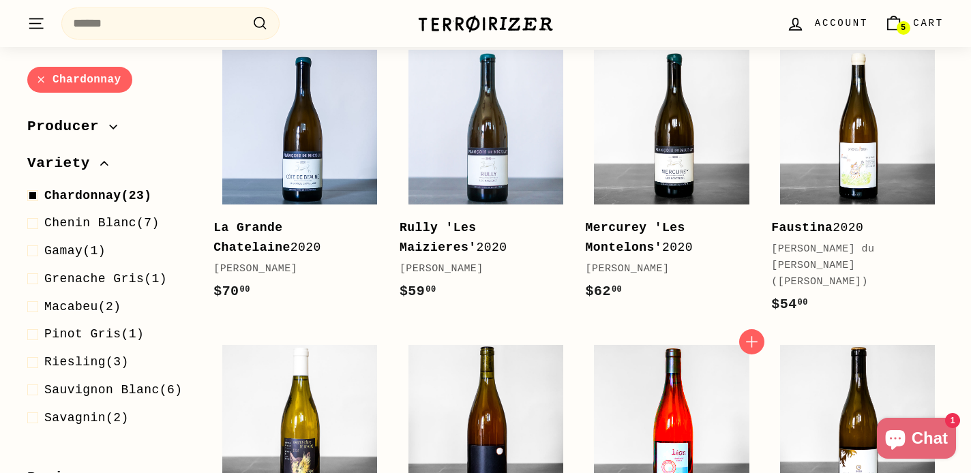
scroll to position [236, 0]
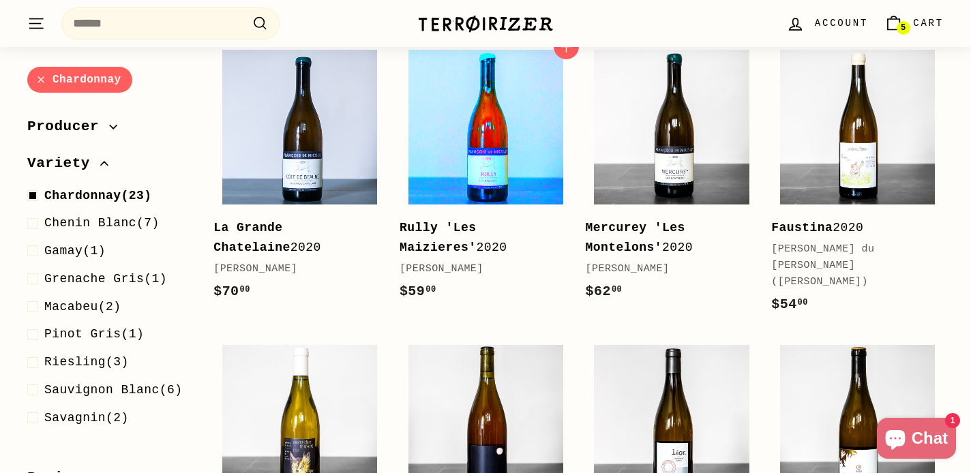
click at [460, 123] on img at bounding box center [485, 127] width 155 height 155
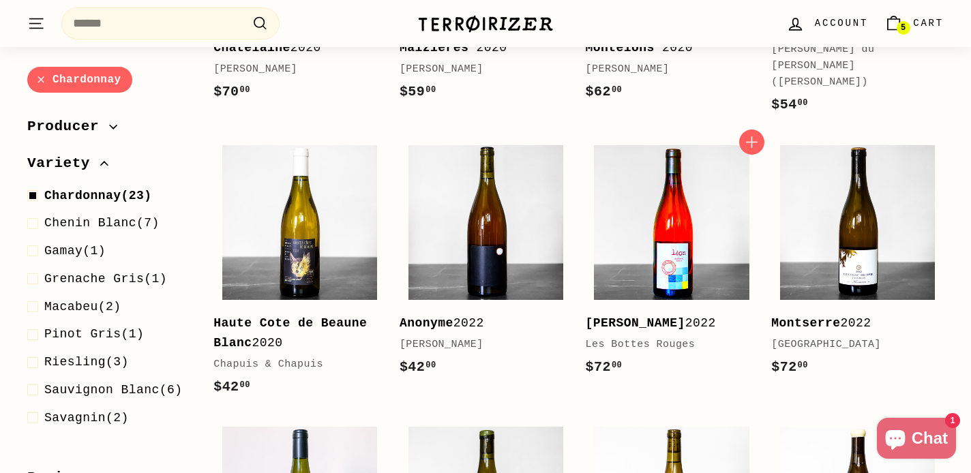
scroll to position [433, 0]
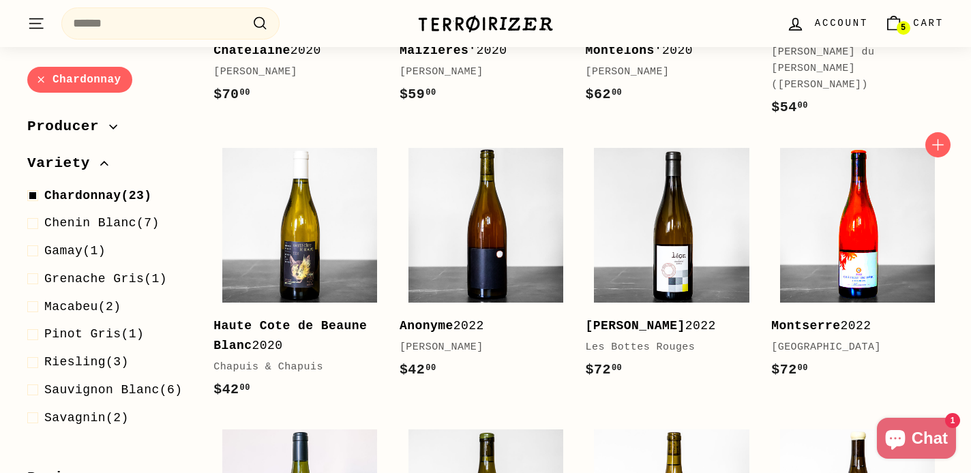
click at [863, 216] on img at bounding box center [857, 225] width 155 height 155
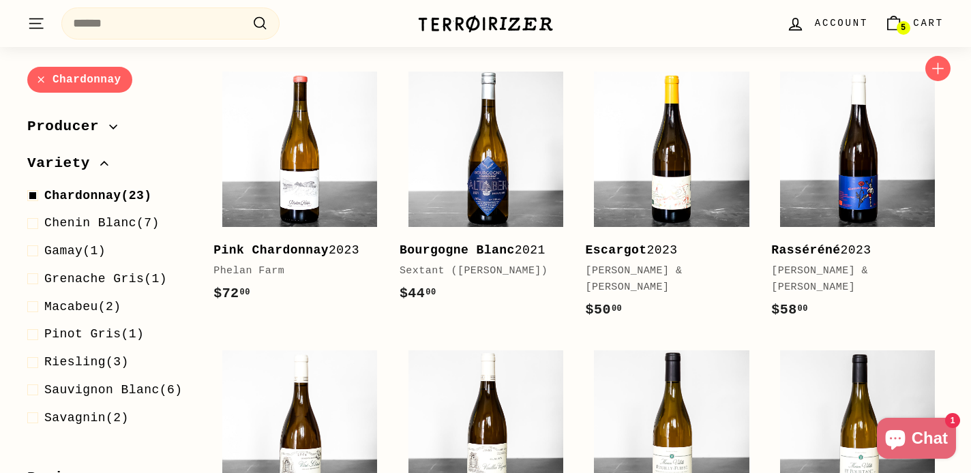
scroll to position [1078, 0]
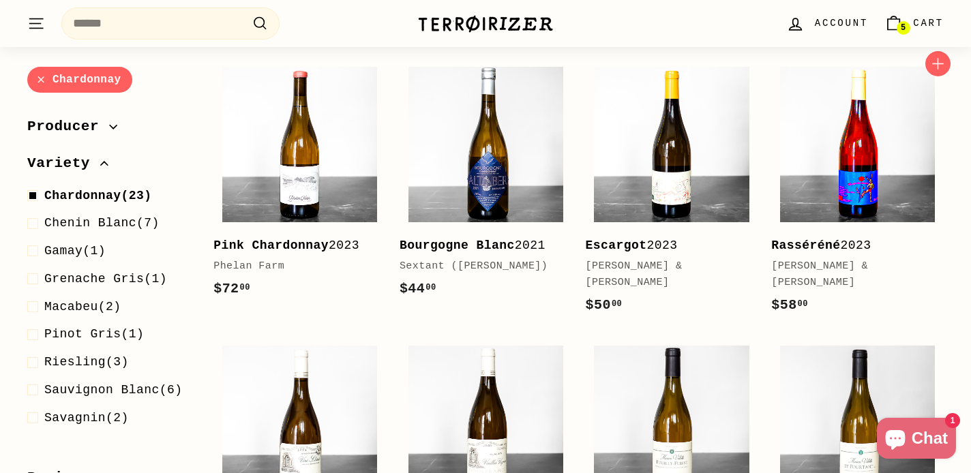
click at [851, 145] on img at bounding box center [857, 144] width 155 height 155
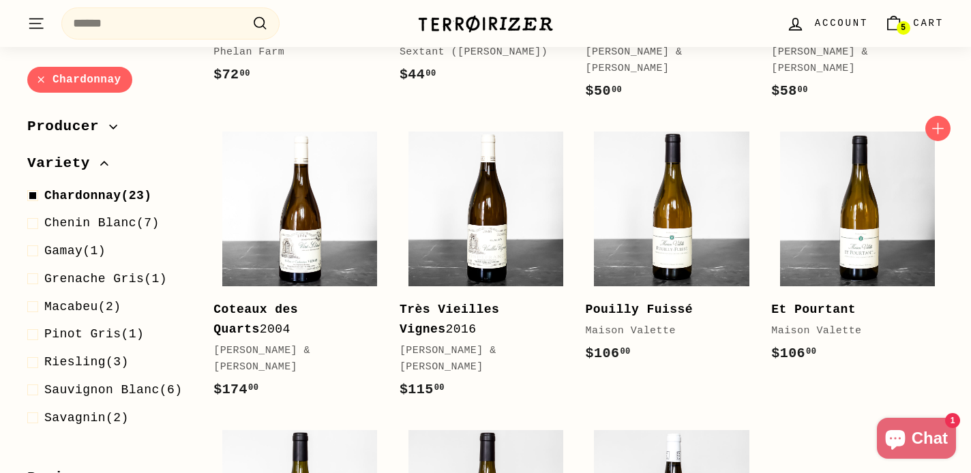
scroll to position [1291, 0]
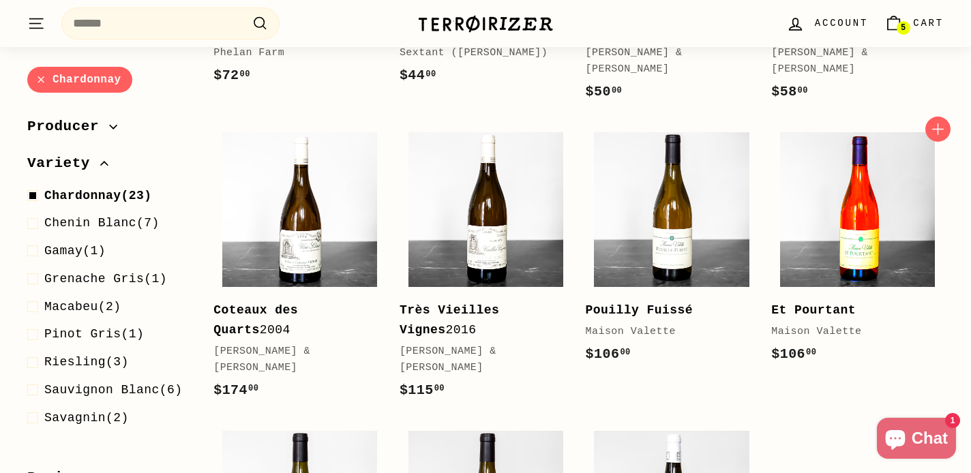
click at [833, 169] on img at bounding box center [857, 209] width 155 height 155
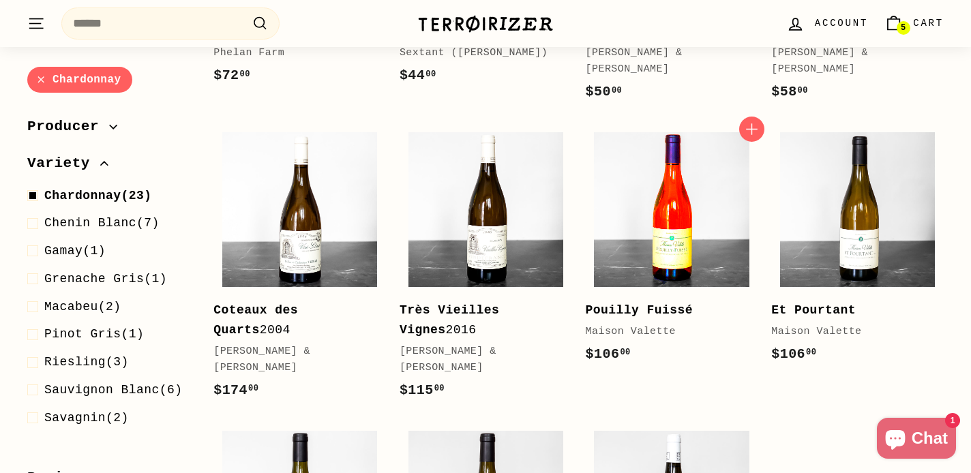
click at [650, 136] on img at bounding box center [671, 209] width 155 height 155
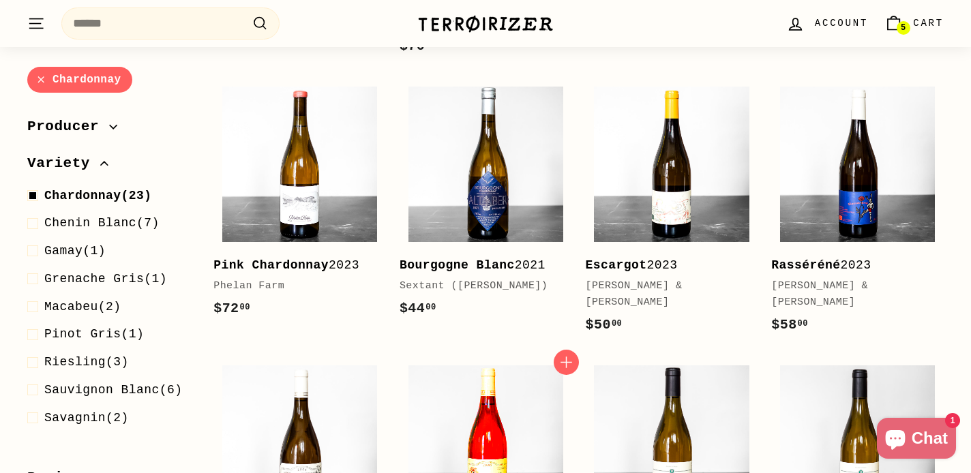
scroll to position [1057, 0]
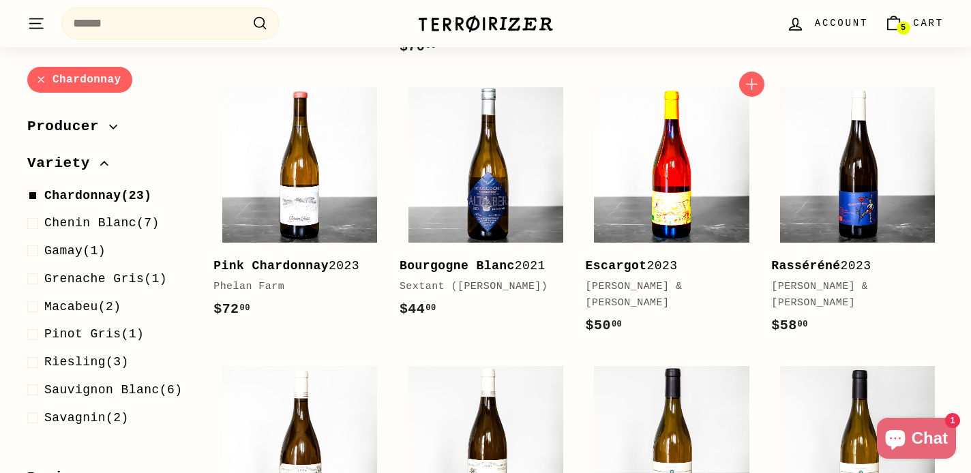
click at [667, 145] on img at bounding box center [671, 164] width 155 height 155
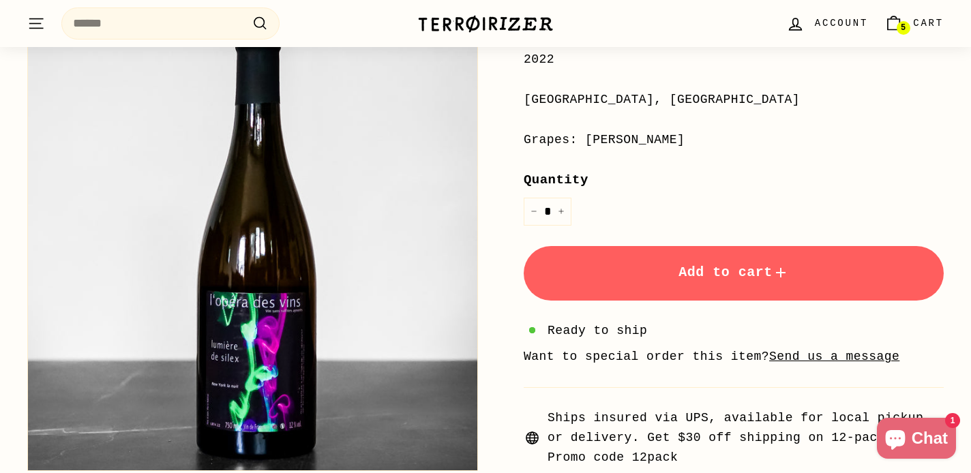
scroll to position [268, 0]
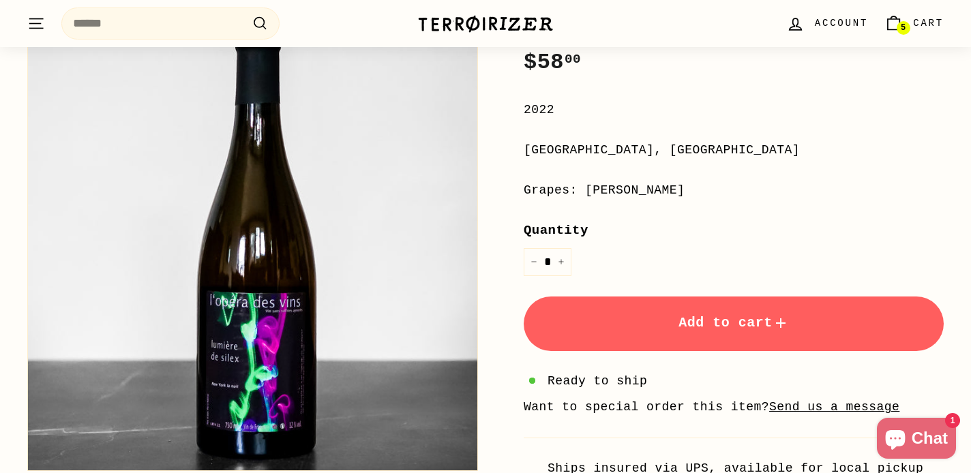
click at [727, 322] on span "Add to cart" at bounding box center [733, 323] width 110 height 16
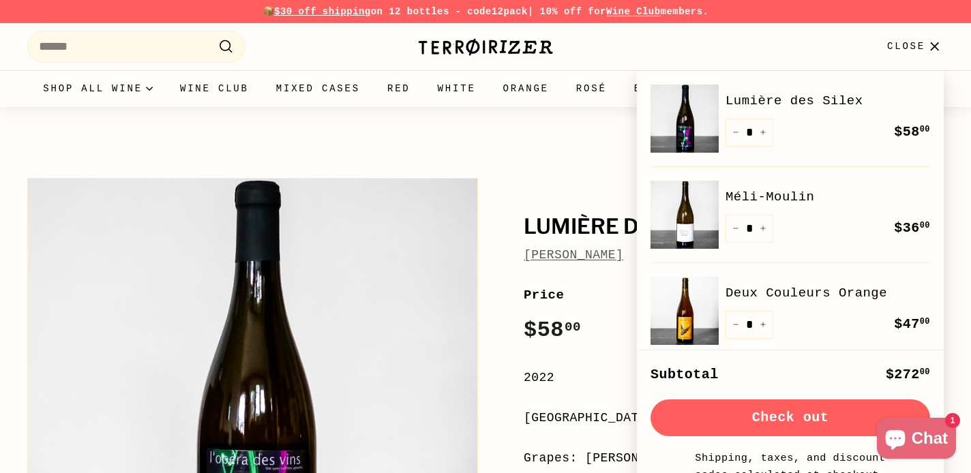
scroll to position [0, 0]
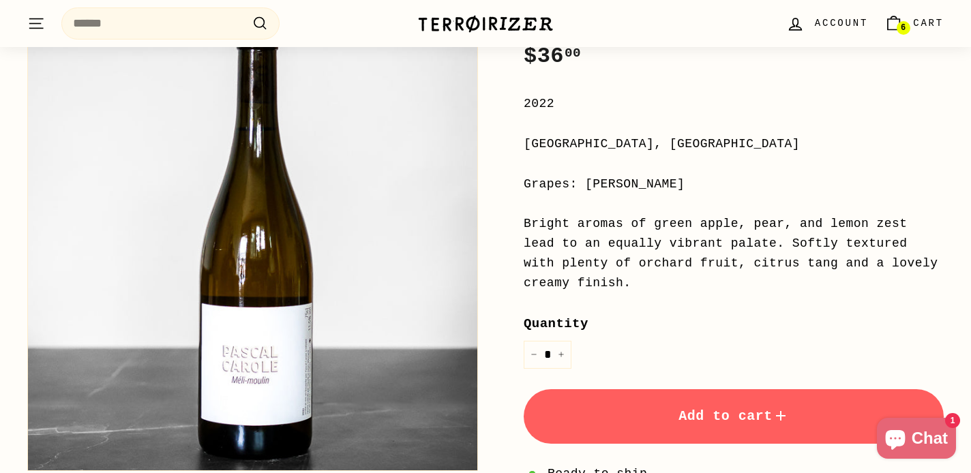
scroll to position [276, 0]
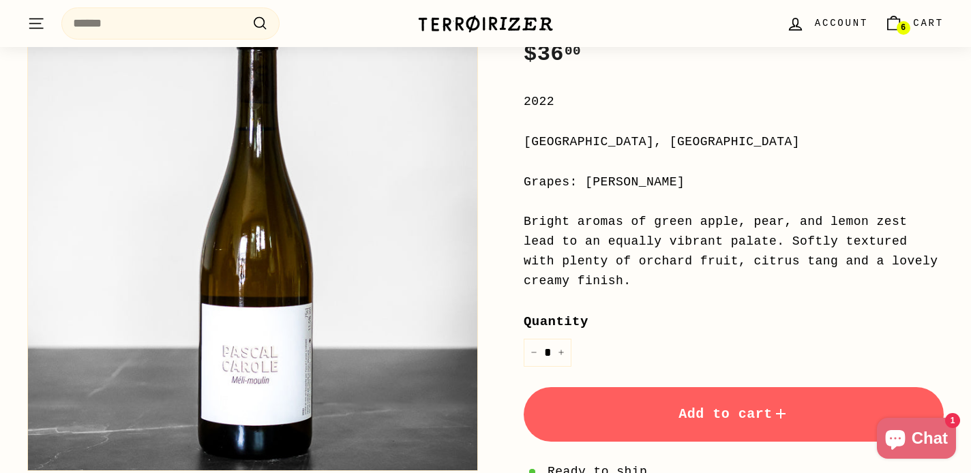
click at [673, 403] on button "Add to cart" at bounding box center [734, 414] width 420 height 55
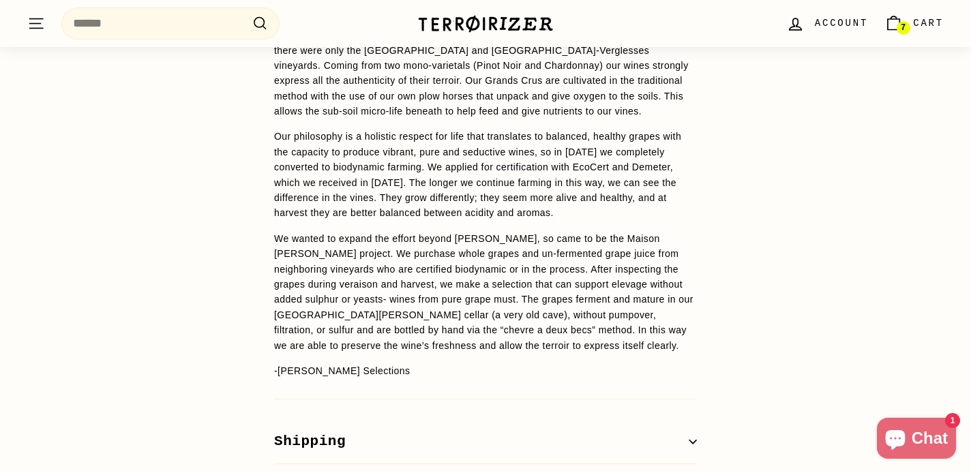
scroll to position [1132, 0]
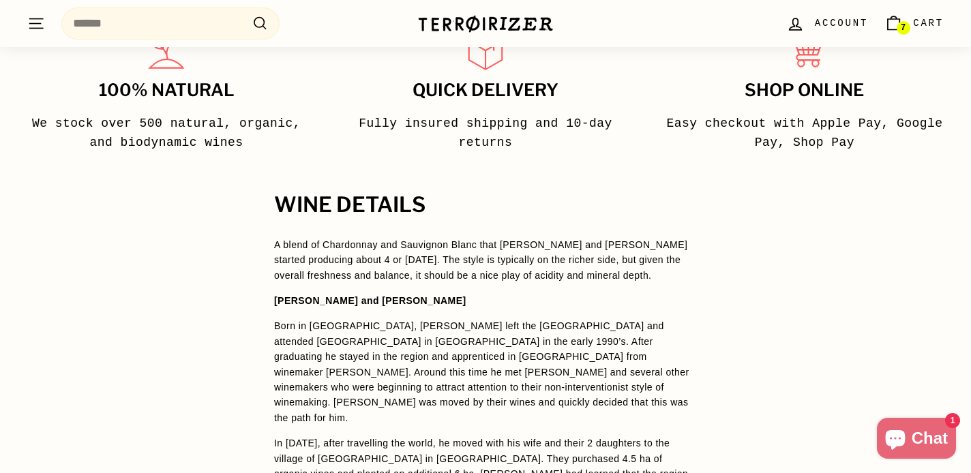
scroll to position [939, 0]
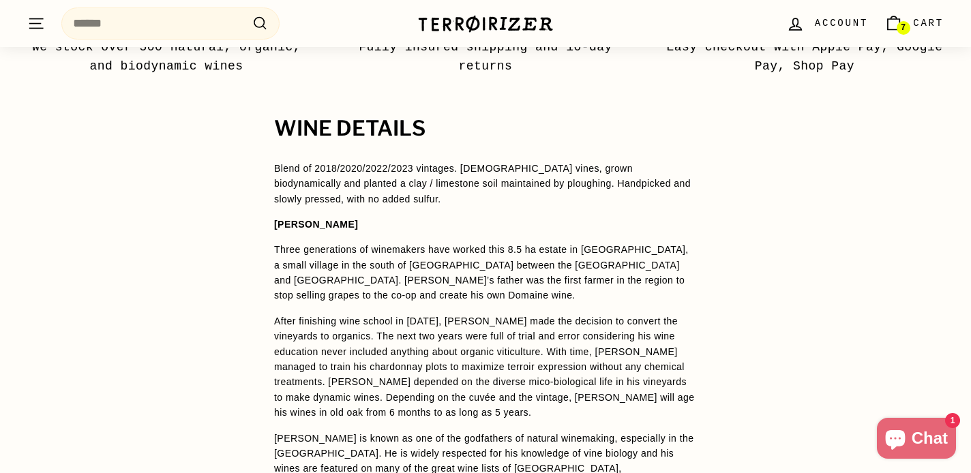
scroll to position [899, 0]
click at [608, 344] on p "After finishing wine school in [DATE], [PERSON_NAME] made the decision to conve…" at bounding box center [485, 366] width 423 height 107
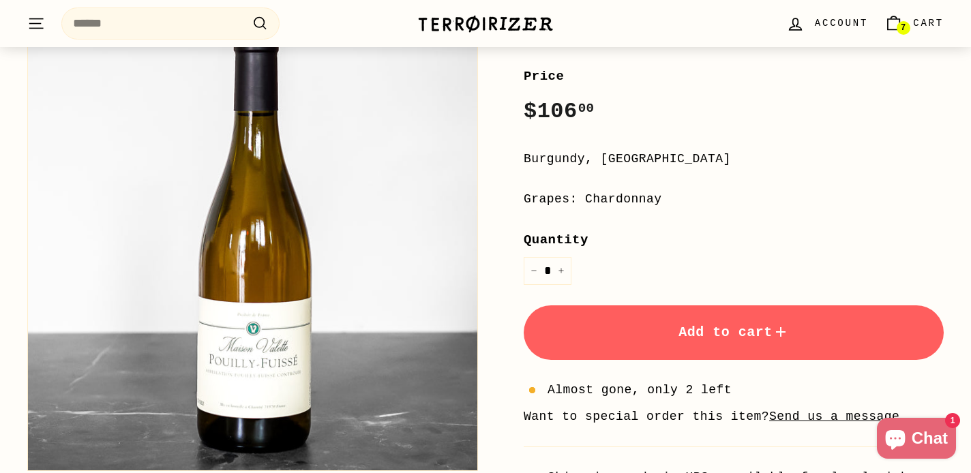
scroll to position [261, 0]
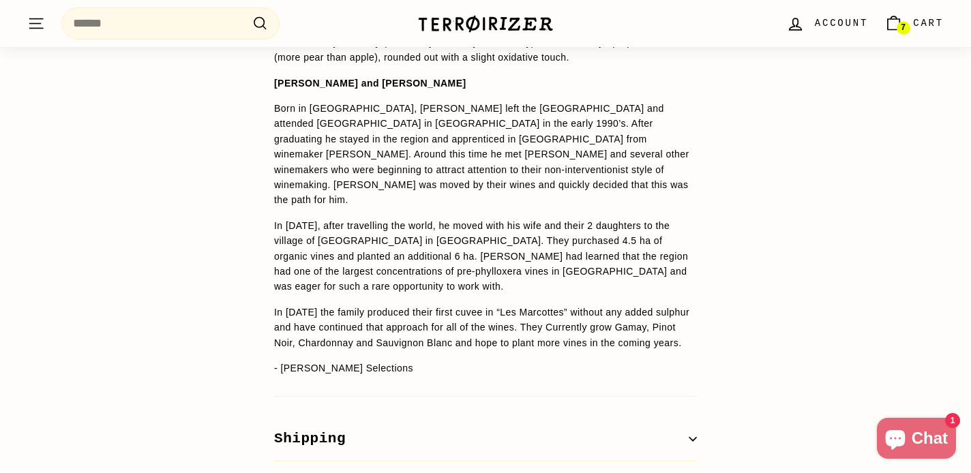
scroll to position [1198, 0]
